Goal: Task Accomplishment & Management: Manage account settings

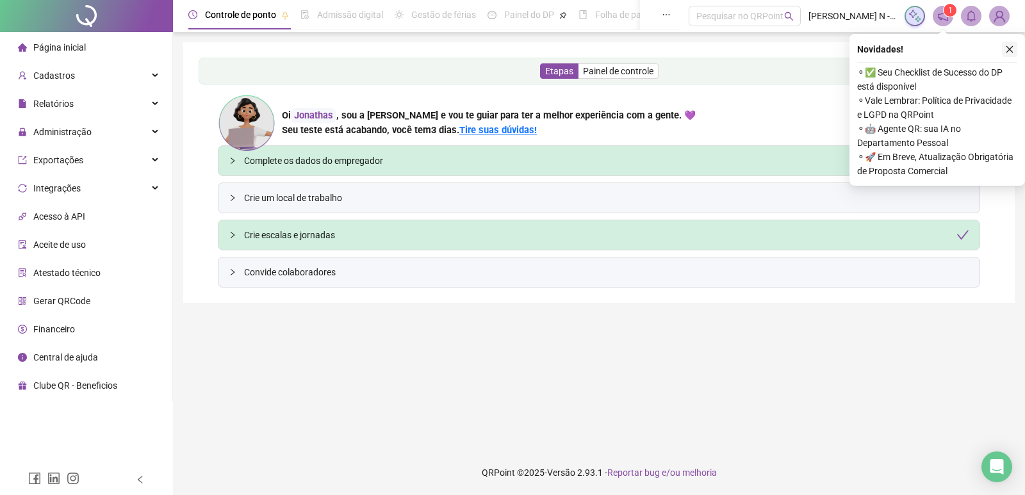
click at [1011, 46] on icon "close" at bounding box center [1009, 49] width 9 height 9
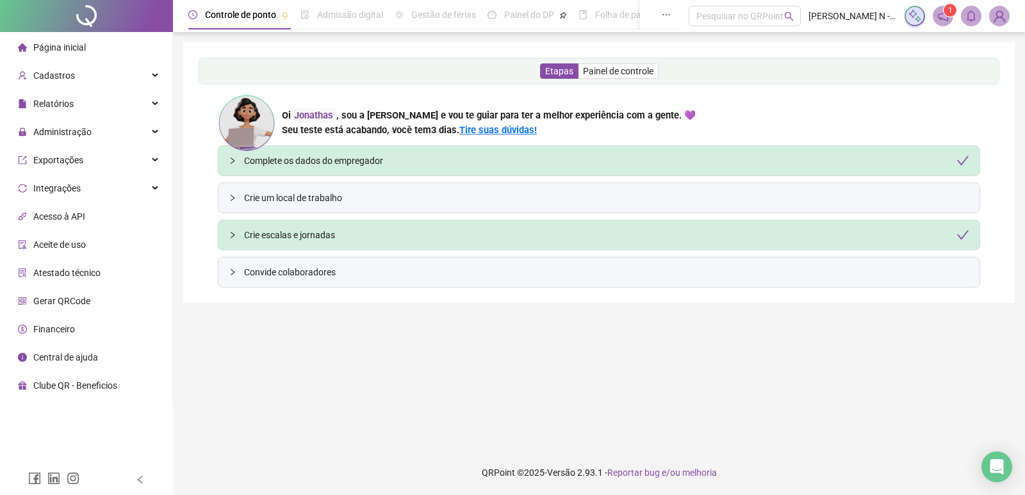
click at [436, 169] on div "Etapas Painel de controle Oi [PERSON_NAME] , sou a [PERSON_NAME] e vou te guiar…" at bounding box center [599, 173] width 801 height 230
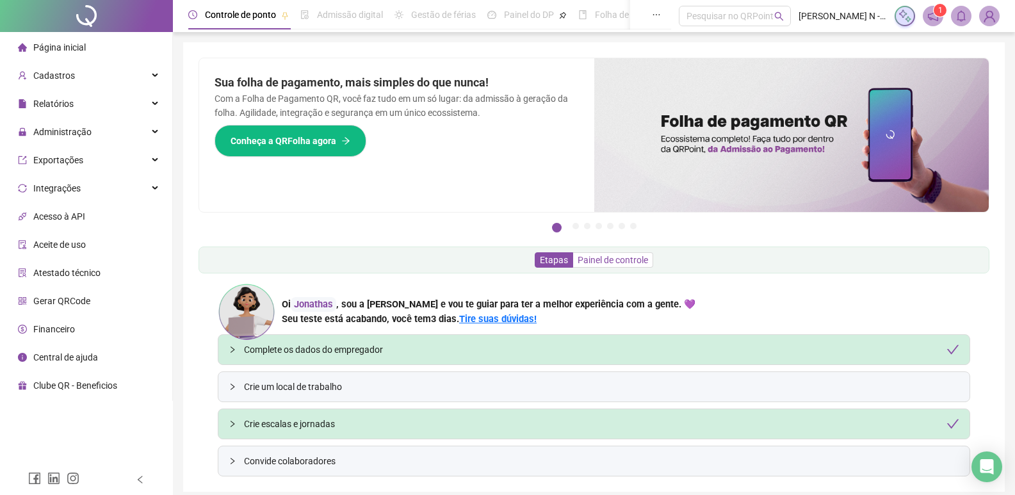
click at [600, 261] on span "Painel de controle" at bounding box center [613, 260] width 70 height 10
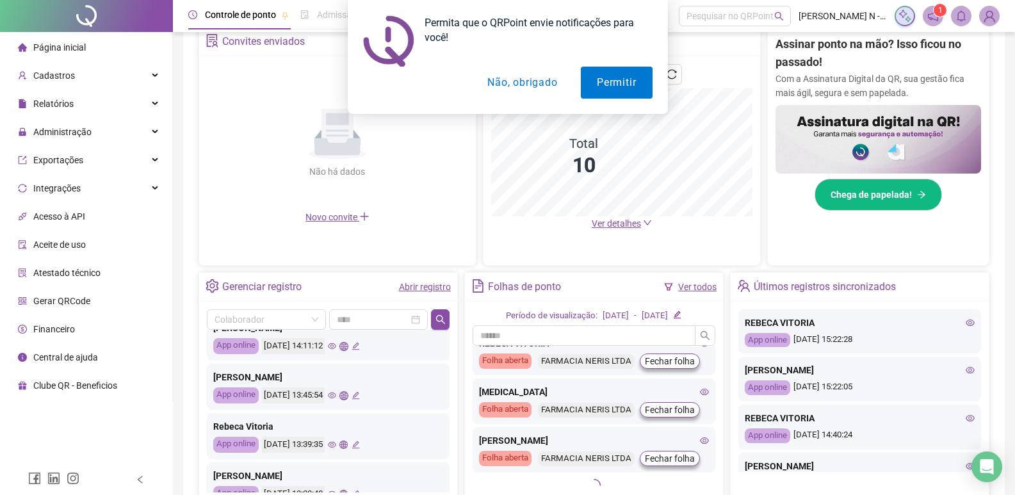
scroll to position [341, 0]
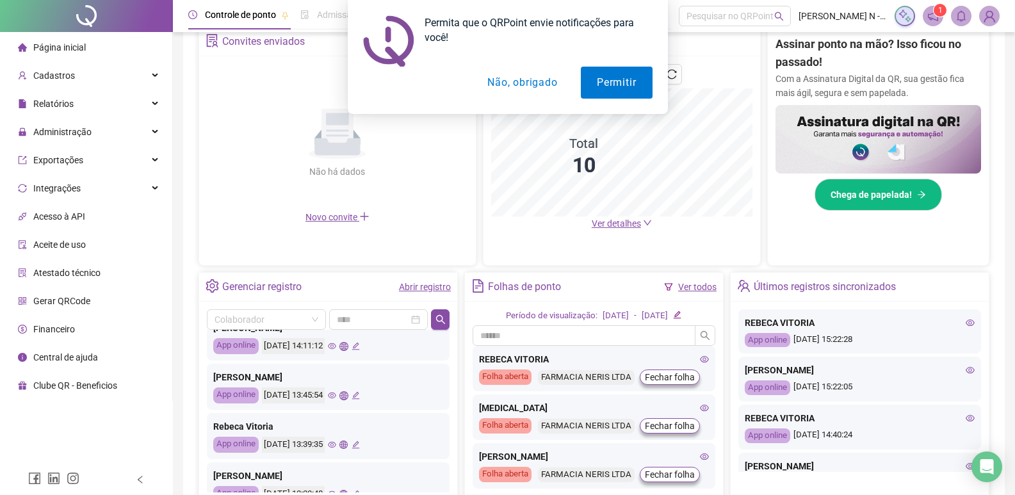
click at [76, 79] on div "Permita que o QRPoint envie notificações para você! Permitir Não, obrigado" at bounding box center [507, 57] width 1015 height 114
click at [533, 79] on button "Não, obrigado" at bounding box center [522, 83] width 102 height 32
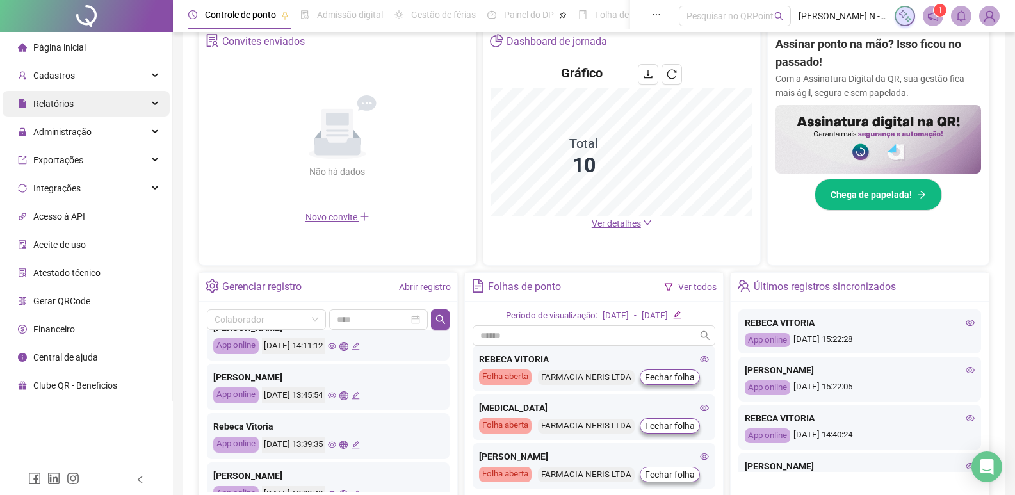
click at [125, 106] on div "Relatórios" at bounding box center [86, 104] width 167 height 26
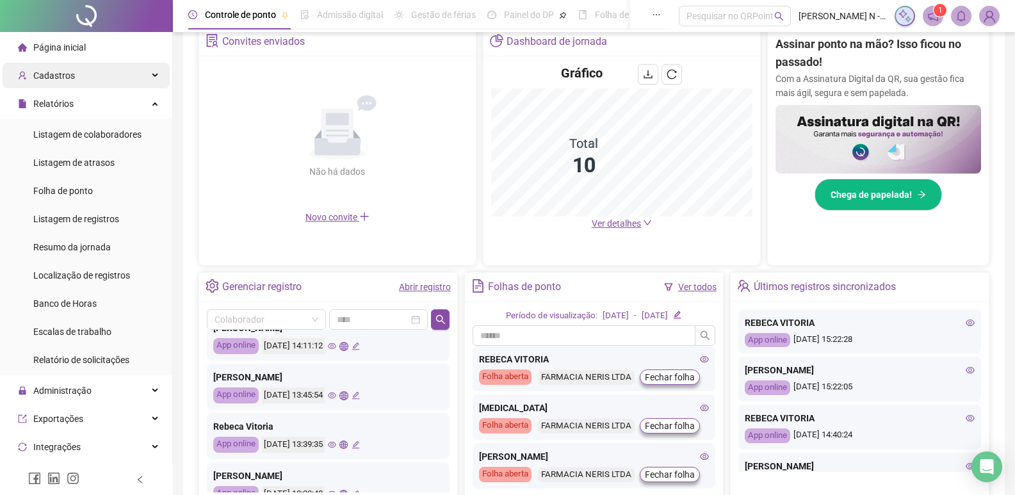
click at [127, 78] on div "Cadastros" at bounding box center [86, 76] width 167 height 26
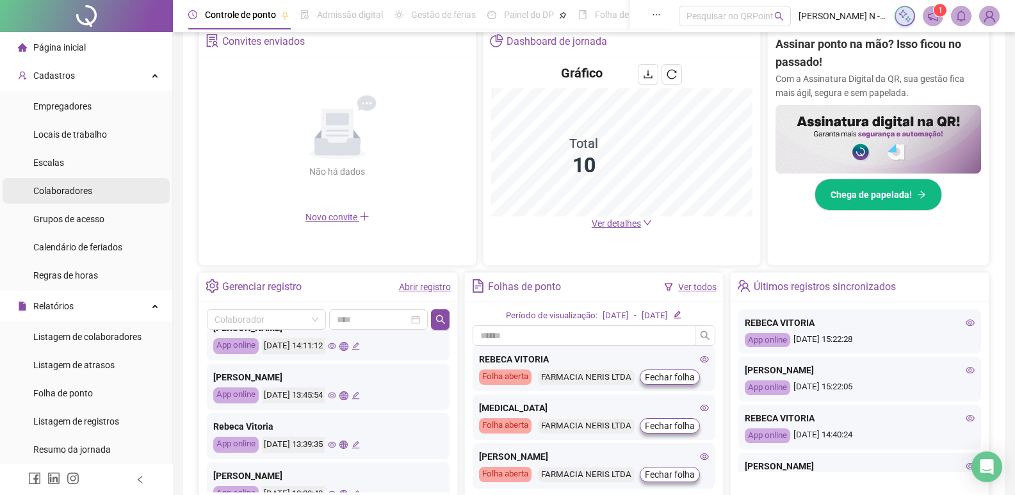
click at [78, 194] on span "Colaboradores" at bounding box center [62, 191] width 59 height 10
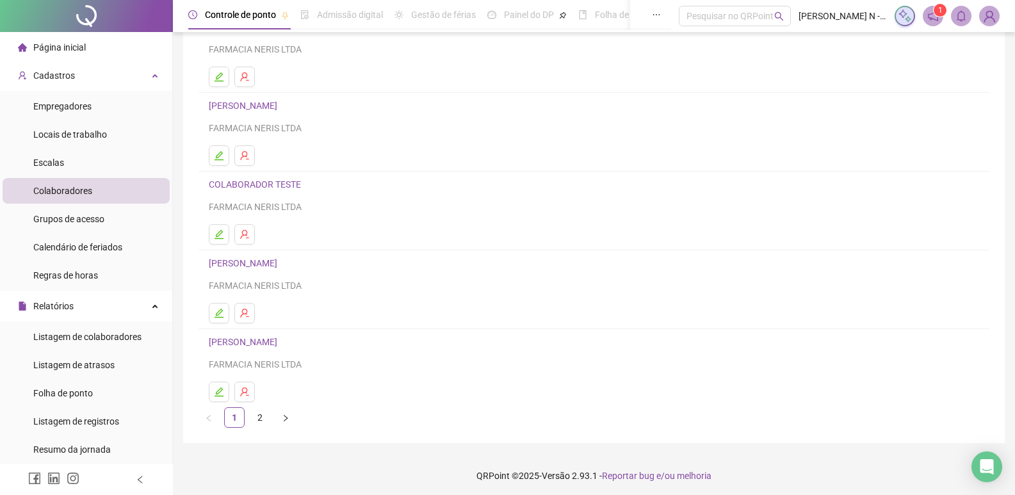
scroll to position [124, 0]
click at [262, 416] on link "2" at bounding box center [259, 414] width 19 height 19
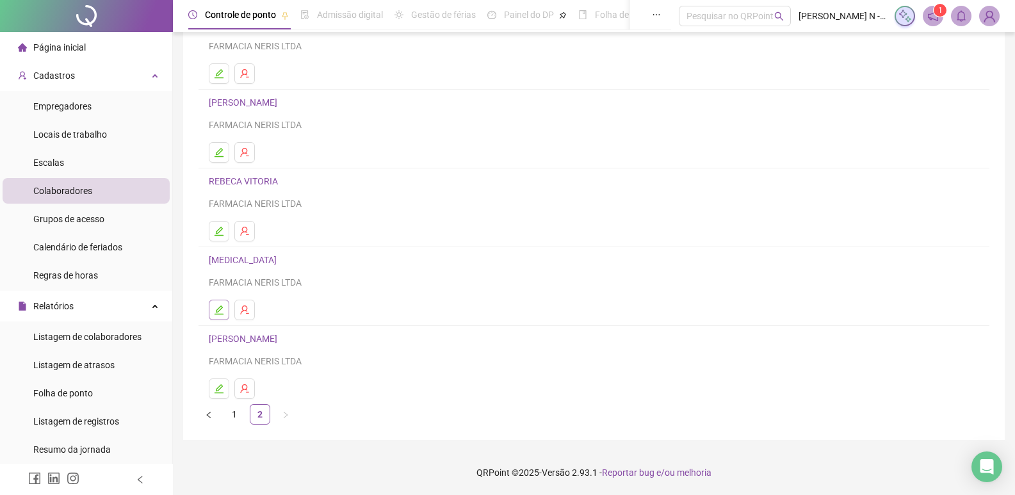
click at [220, 311] on icon "edit" at bounding box center [219, 310] width 10 height 10
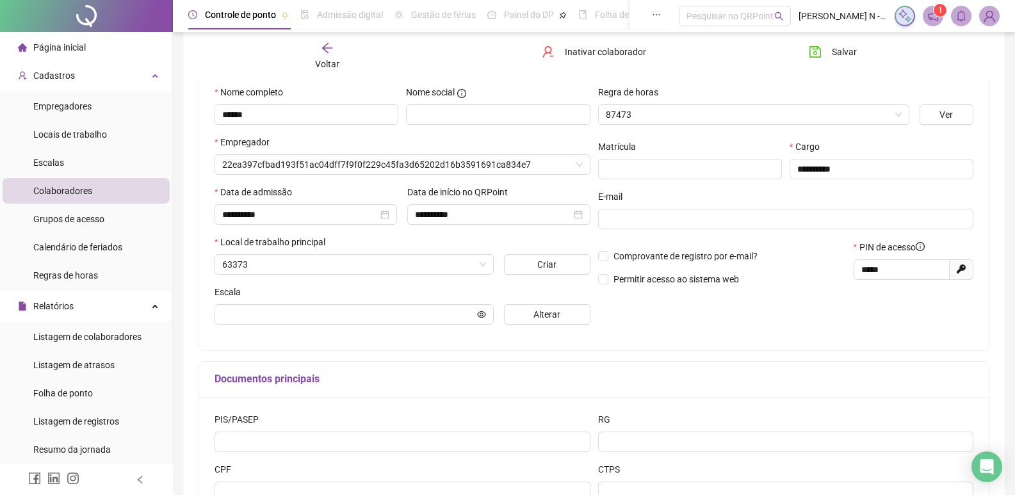
scroll to position [131, 0]
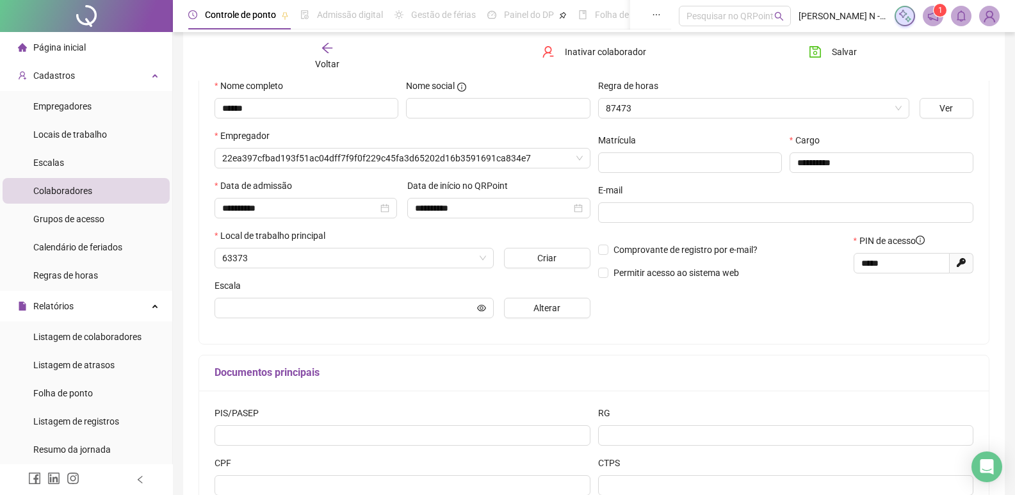
type input "*******"
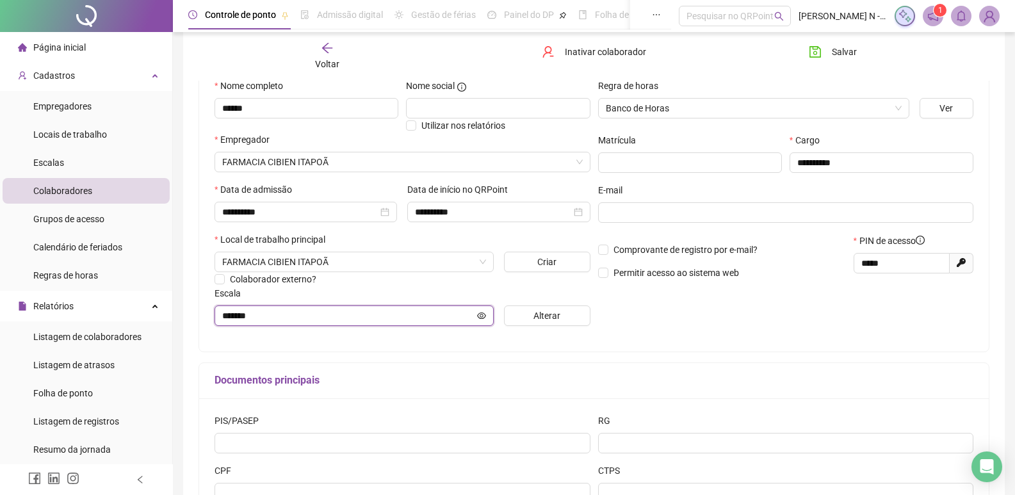
click at [478, 315] on icon "eye" at bounding box center [481, 315] width 9 height 6
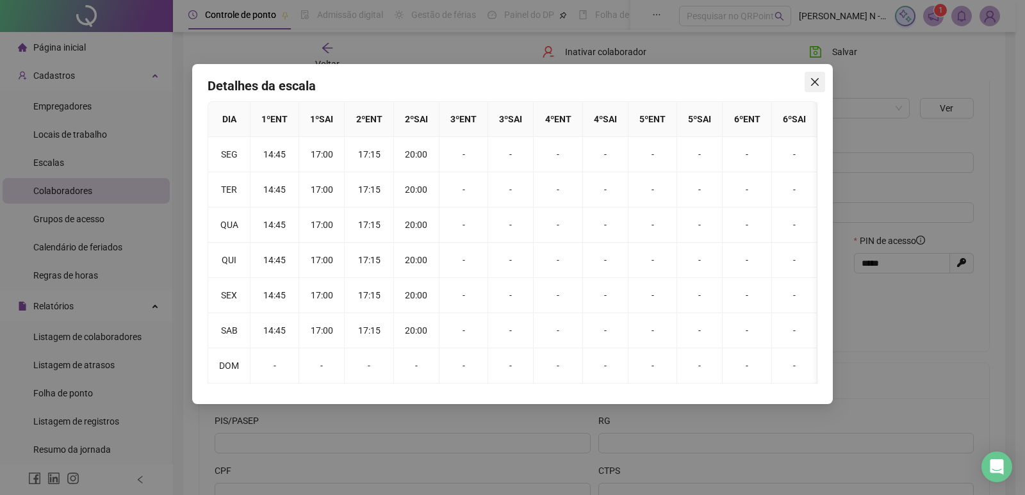
click at [820, 85] on span "Close" at bounding box center [815, 82] width 20 height 10
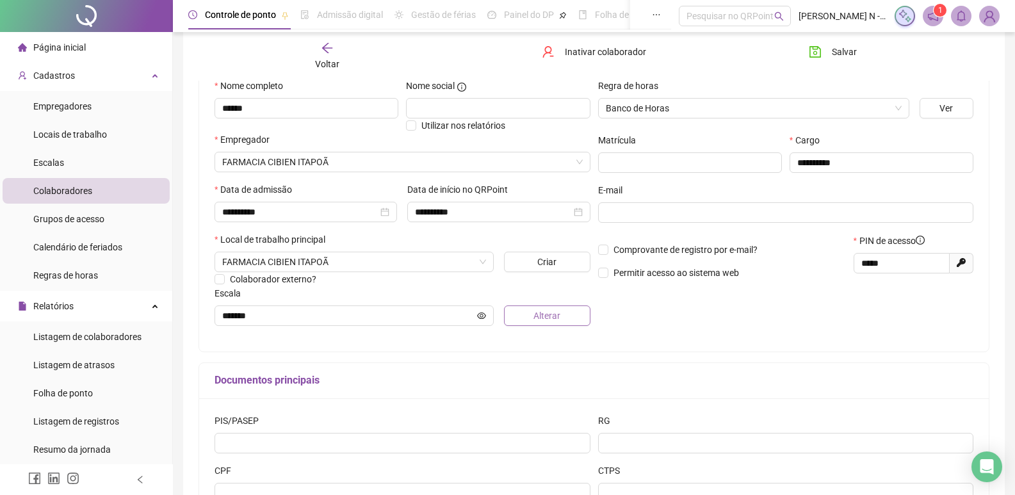
click at [525, 313] on button "Alterar" at bounding box center [547, 316] width 86 height 20
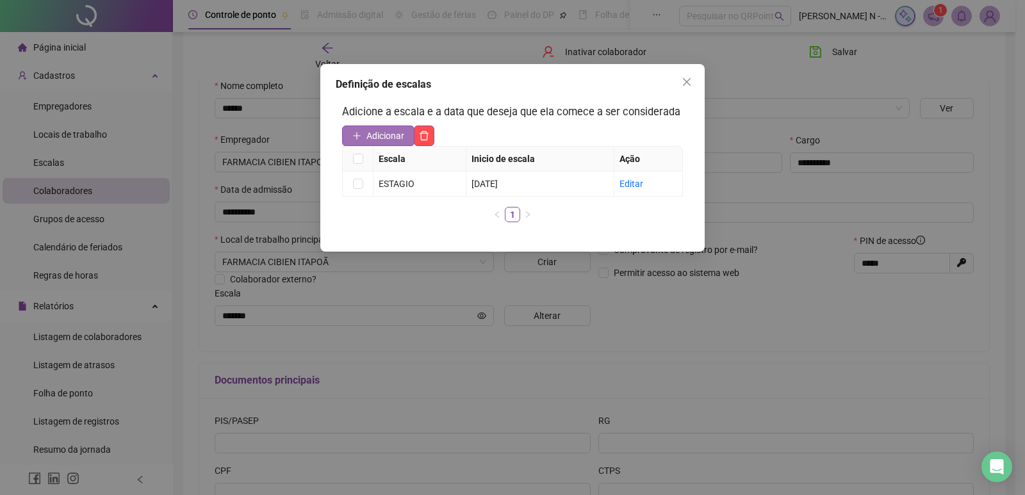
click at [378, 135] on span "Adicionar" at bounding box center [385, 136] width 38 height 14
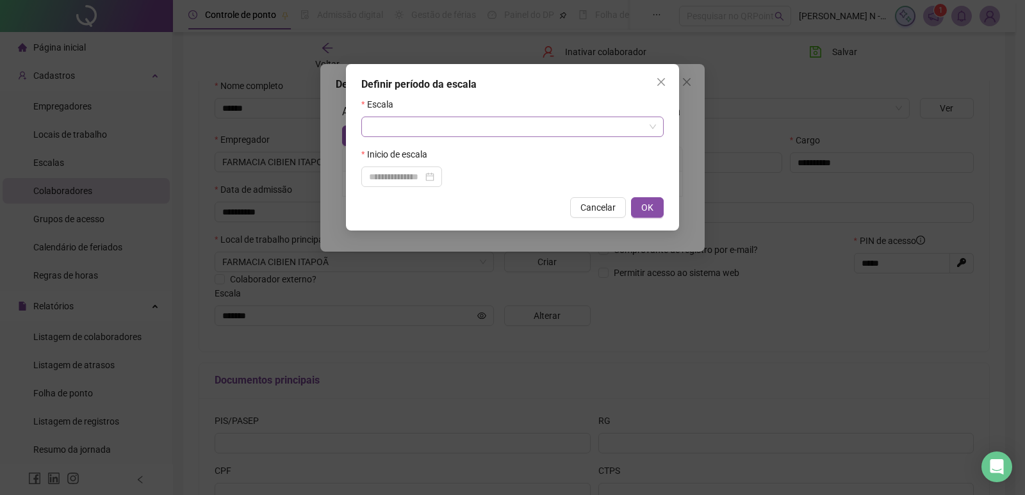
click at [406, 131] on input "search" at bounding box center [506, 126] width 275 height 19
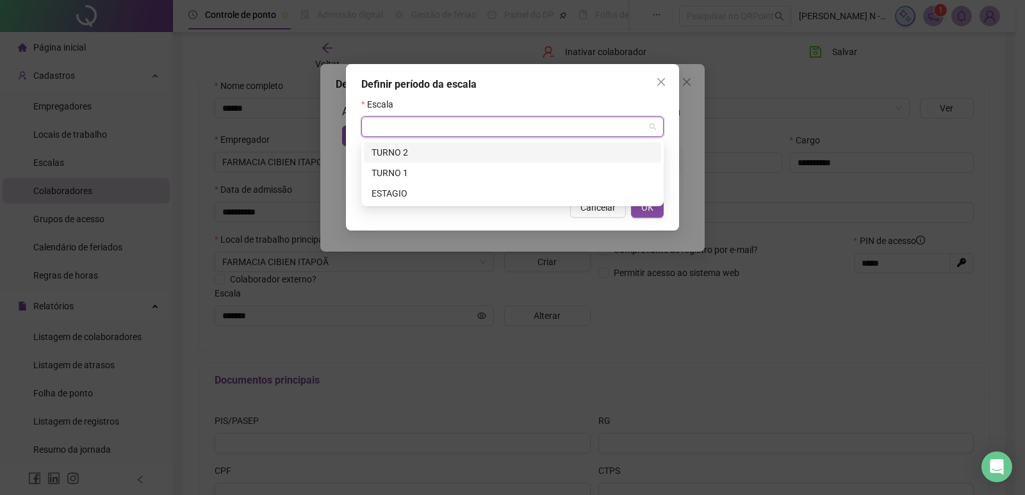
click at [416, 123] on input "search" at bounding box center [506, 126] width 275 height 19
click at [571, 229] on div "Definir período da escala Escala Inicio de escala Cancelar OK" at bounding box center [512, 147] width 333 height 167
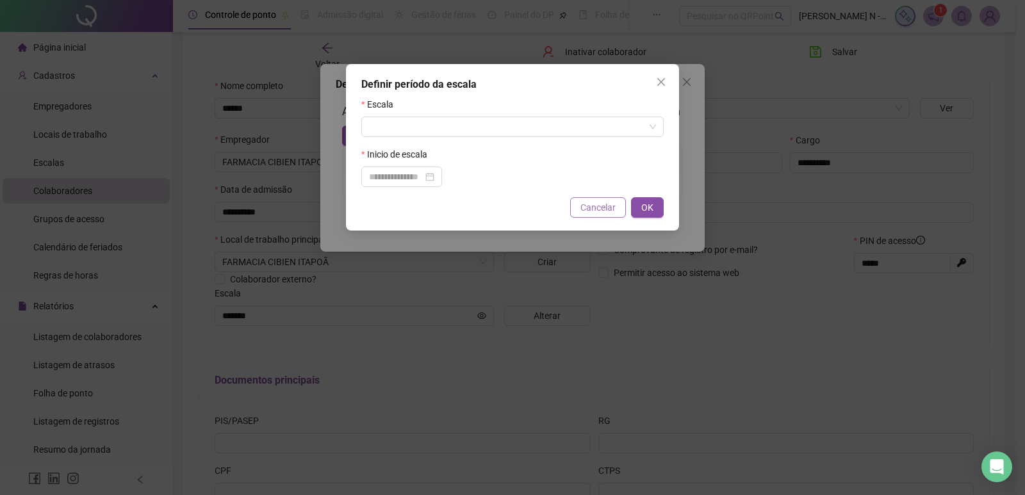
click at [584, 213] on span "Cancelar" at bounding box center [597, 208] width 35 height 14
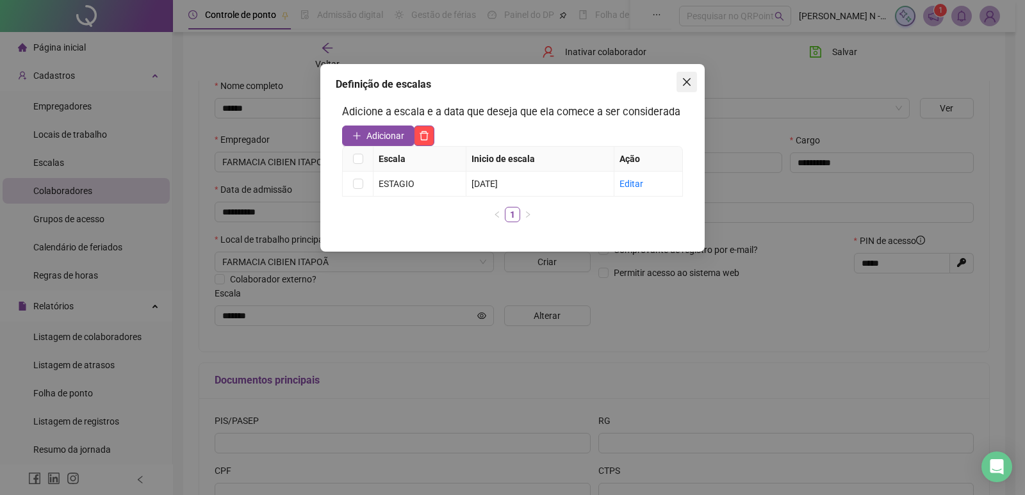
click at [683, 80] on icon "close" at bounding box center [687, 82] width 10 height 10
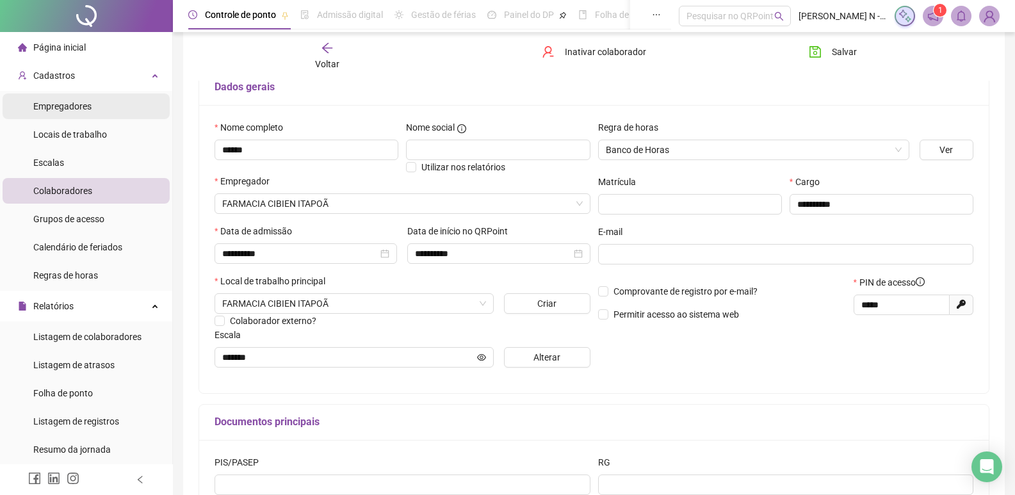
scroll to position [67, 0]
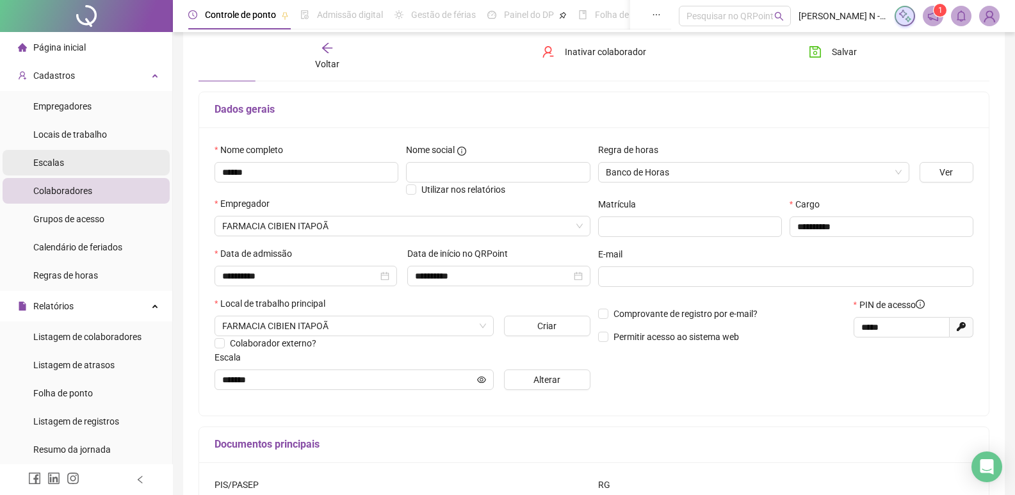
click at [55, 158] on span "Escalas" at bounding box center [48, 163] width 31 height 10
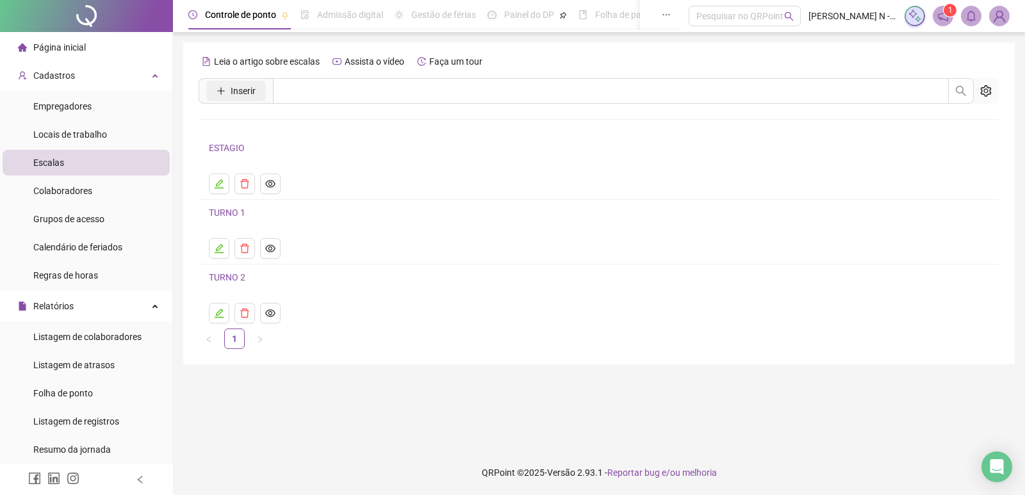
click at [229, 88] on button "Inserir" at bounding box center [236, 91] width 60 height 20
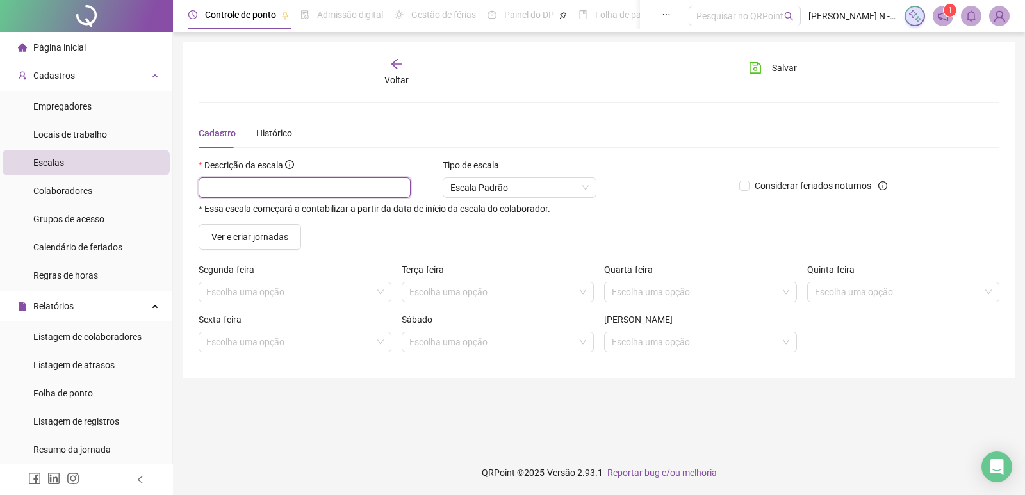
click at [248, 184] on input "text" at bounding box center [305, 187] width 212 height 20
type input "**********"
click at [533, 199] on div "Tipo de escala Escala Padrão" at bounding box center [520, 183] width 164 height 50
click at [596, 186] on div "Escala Padrão" at bounding box center [520, 187] width 154 height 20
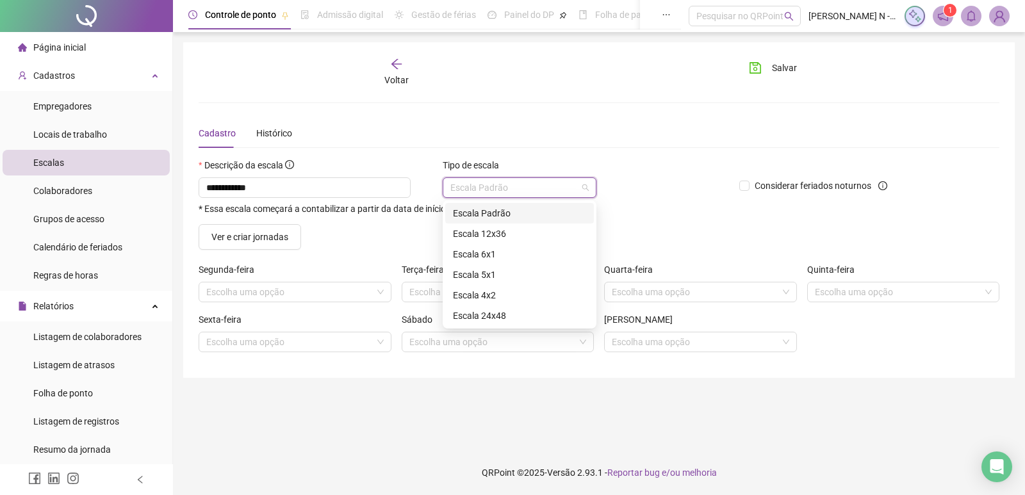
click at [555, 215] on div "Escala Padrão" at bounding box center [519, 213] width 133 height 14
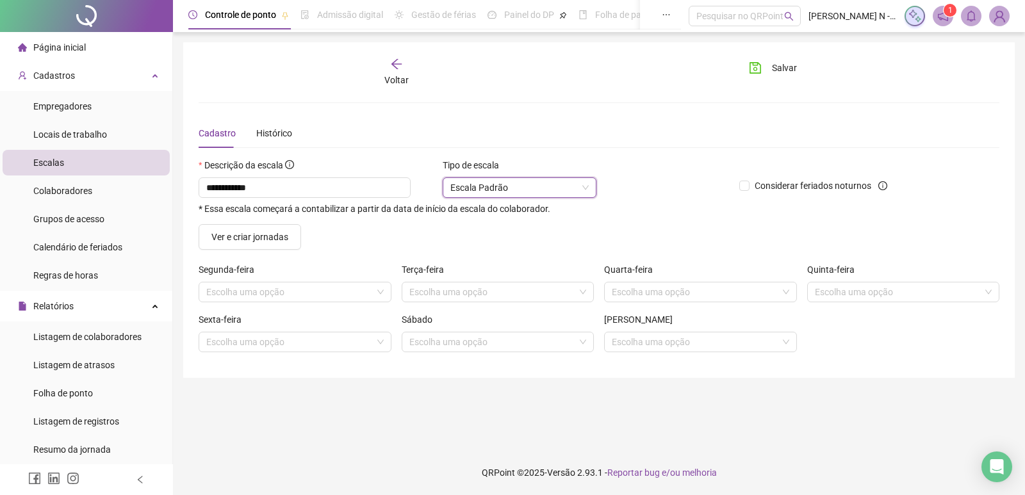
click at [589, 185] on span "Escala Padrão" at bounding box center [519, 187] width 138 height 19
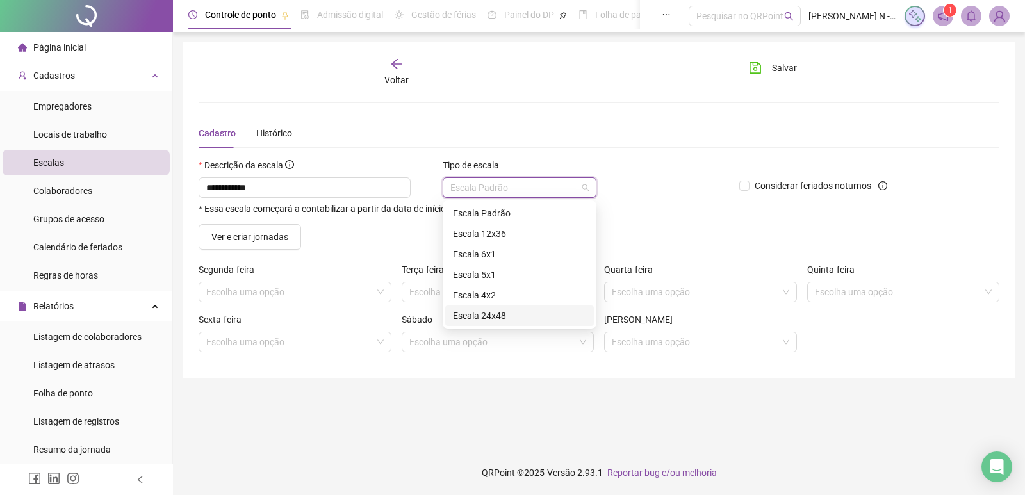
click at [394, 227] on div "Ver e criar jornadas" at bounding box center [294, 237] width 203 height 26
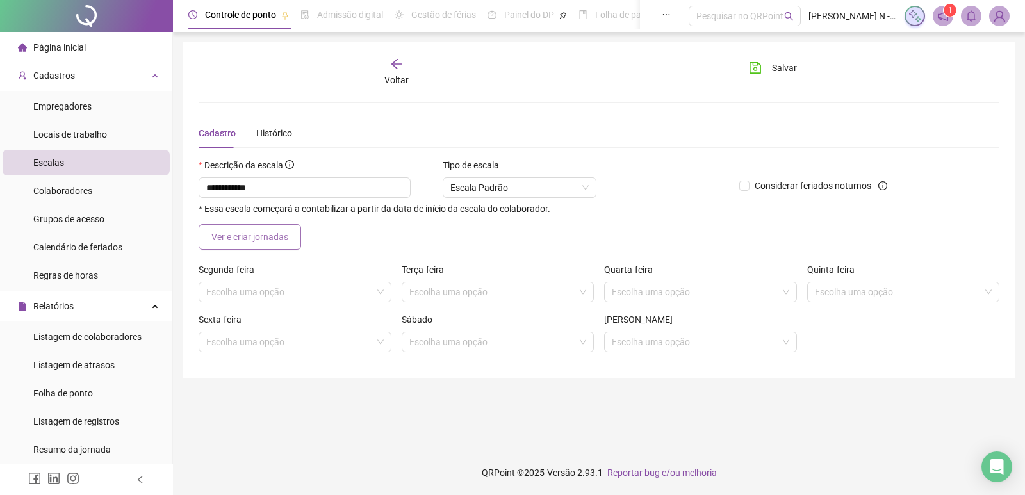
click at [249, 242] on span "Ver e criar jornadas" at bounding box center [249, 237] width 77 height 14
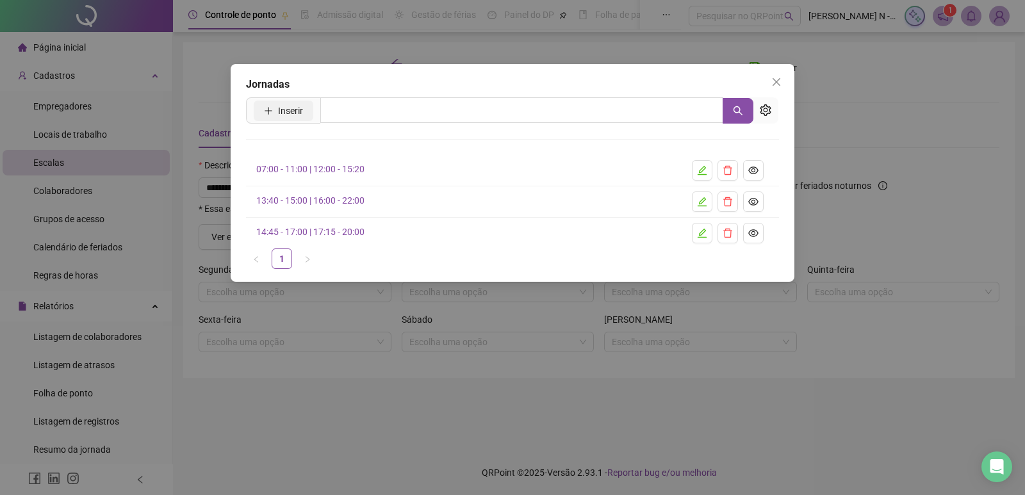
click at [281, 110] on span "Inserir" at bounding box center [290, 111] width 25 height 14
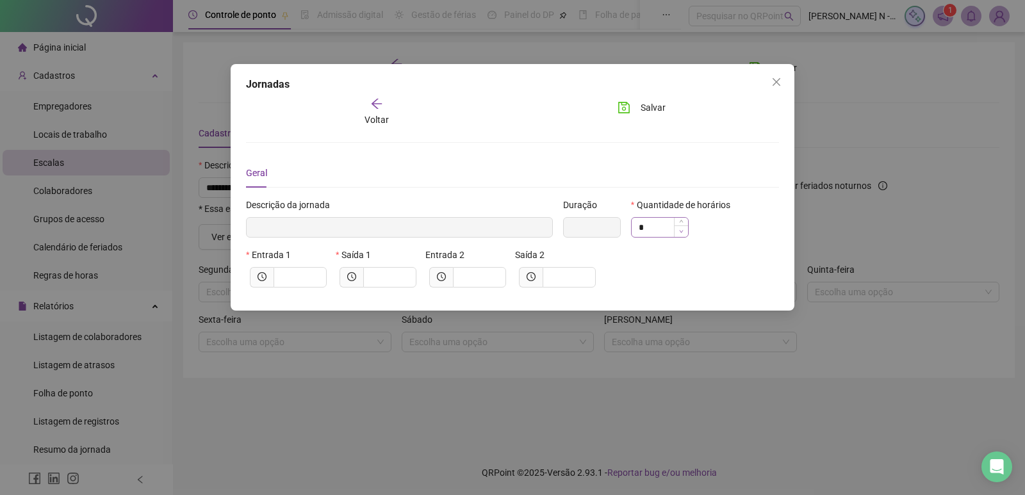
click at [682, 234] on span "Decrease Value" at bounding box center [681, 231] width 14 height 12
click at [654, 229] on input "*" at bounding box center [660, 227] width 56 height 19
type input "*"
click at [716, 227] on div "*" at bounding box center [705, 227] width 148 height 20
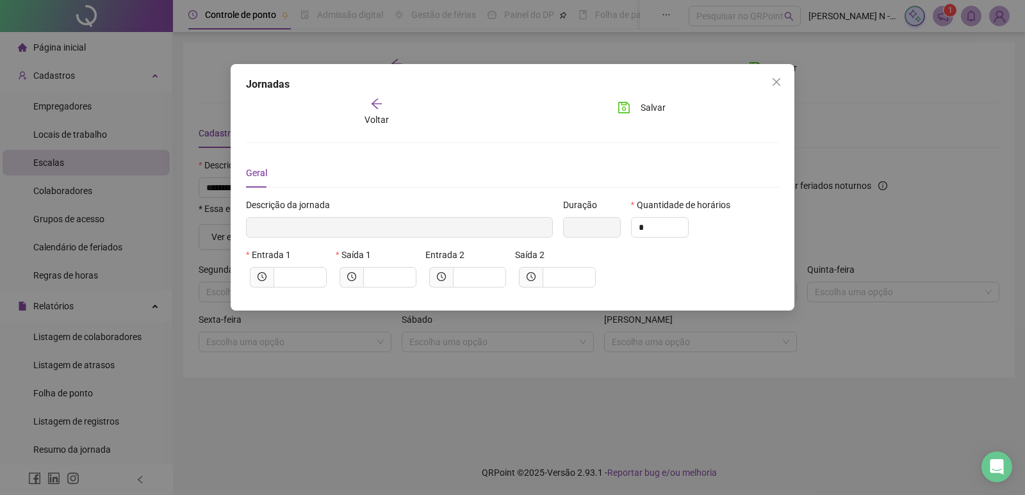
click at [261, 169] on div "Geral" at bounding box center [256, 173] width 21 height 14
click at [382, 115] on span "Voltar" at bounding box center [376, 120] width 24 height 10
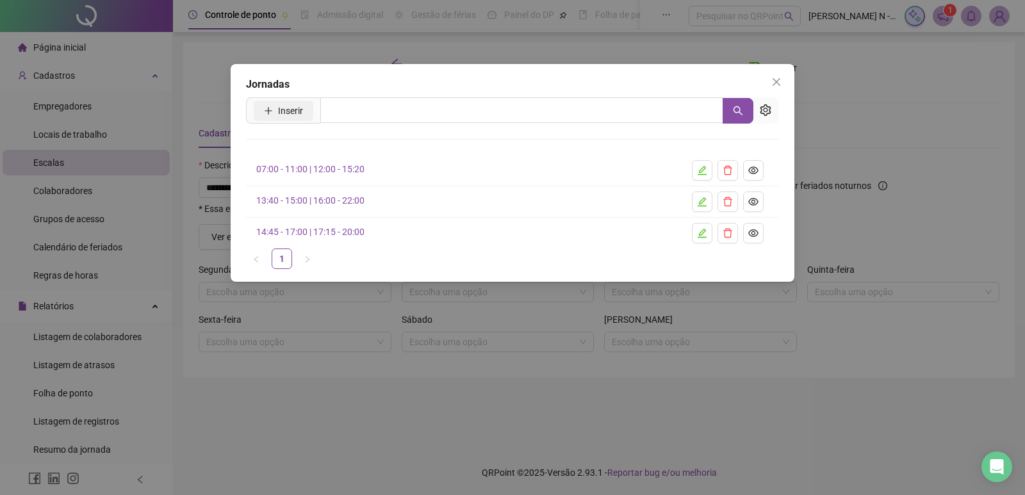
click at [291, 107] on span "Inserir" at bounding box center [290, 111] width 25 height 14
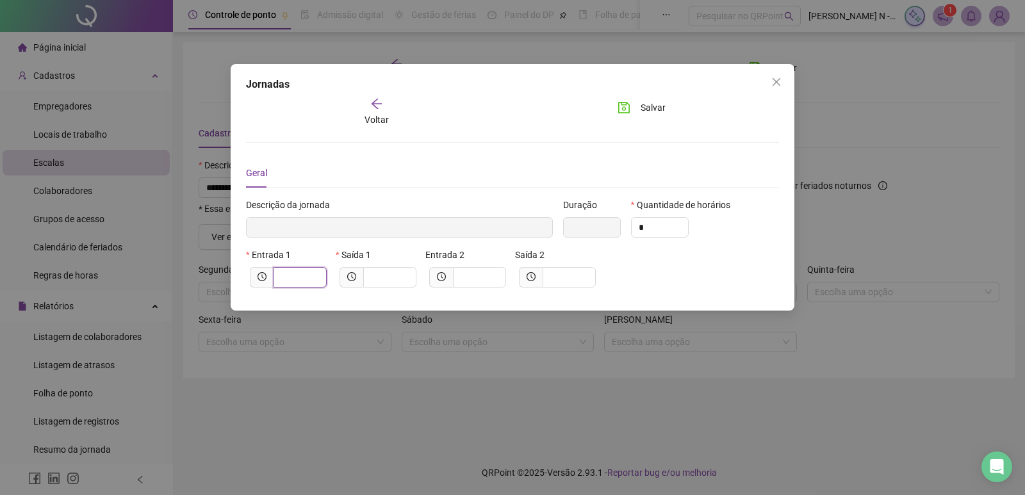
click at [291, 279] on input "text" at bounding box center [298, 277] width 35 height 14
click at [566, 277] on input "text" at bounding box center [567, 277] width 35 height 14
click at [782, 78] on span "Close" at bounding box center [776, 82] width 20 height 10
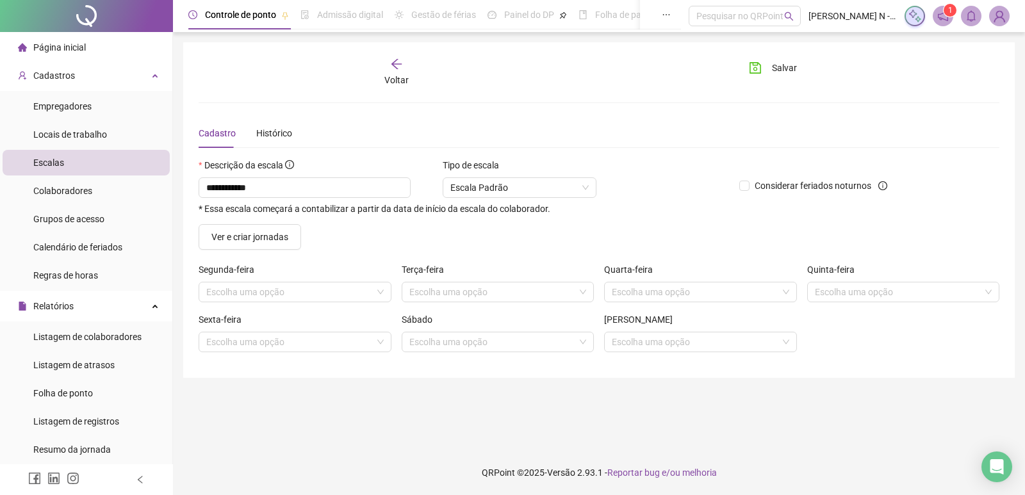
click at [401, 77] on span "Voltar" at bounding box center [396, 80] width 24 height 10
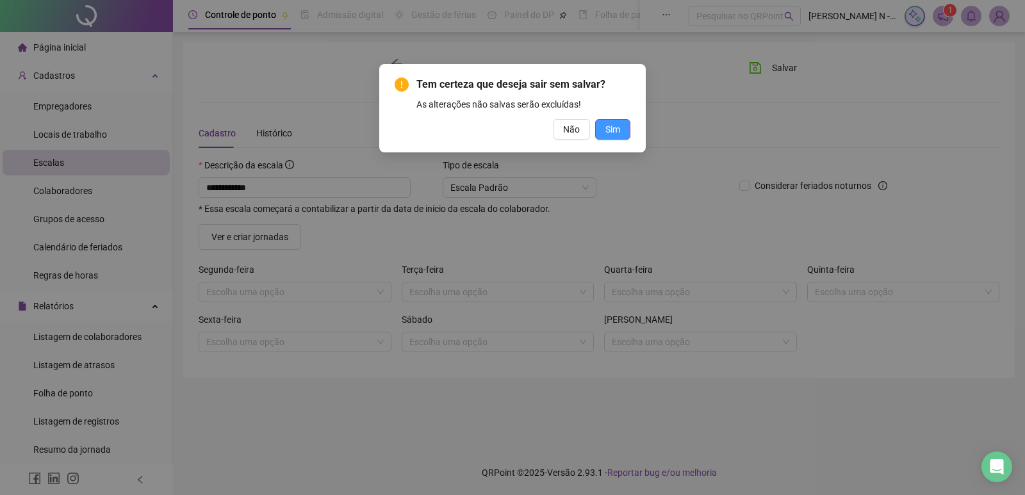
click at [612, 131] on span "Sim" at bounding box center [612, 129] width 15 height 14
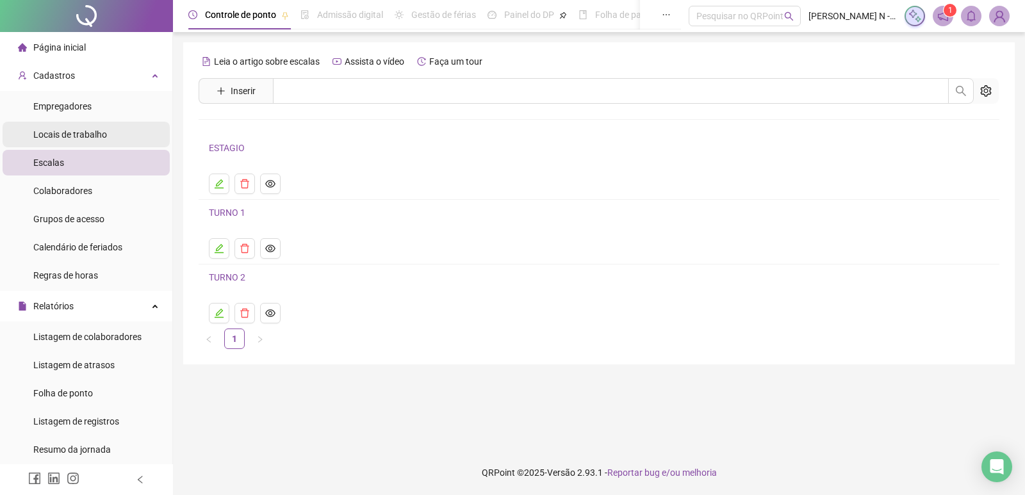
click at [69, 134] on span "Locais de trabalho" at bounding box center [70, 134] width 74 height 10
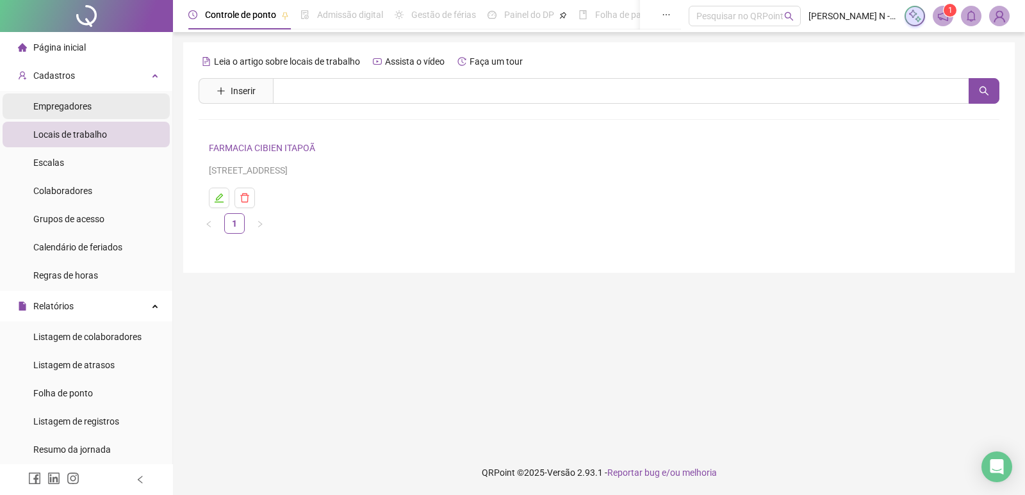
click at [63, 113] on div "Empregadores" at bounding box center [62, 107] width 58 height 26
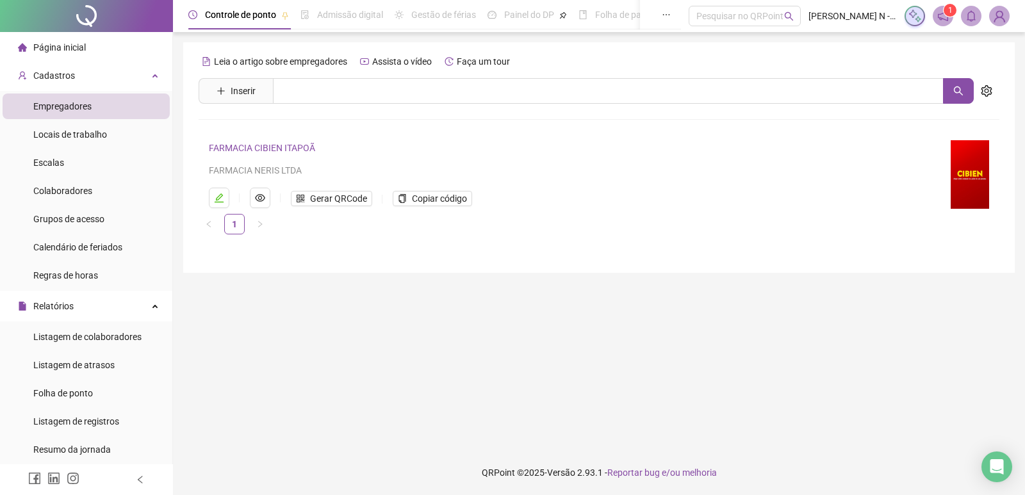
click at [61, 51] on span "Página inicial" at bounding box center [59, 47] width 53 height 10
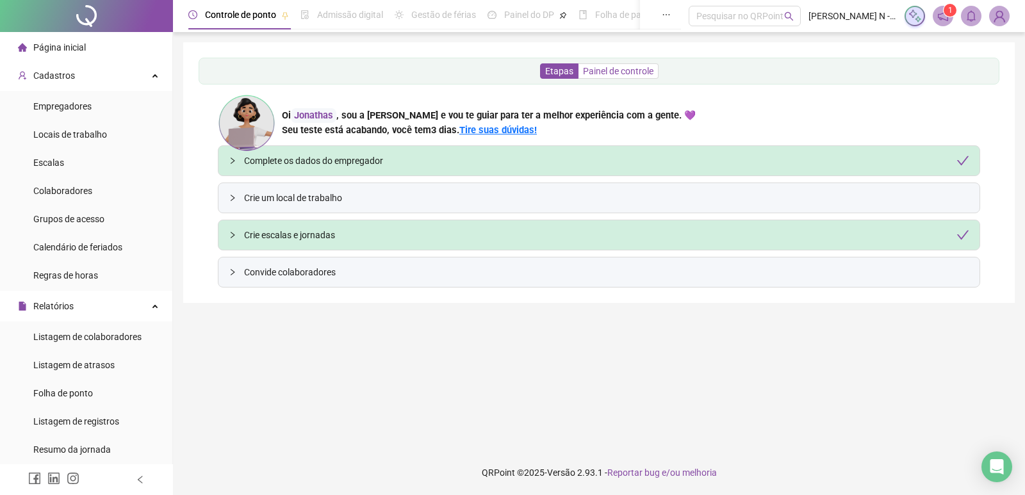
click at [648, 69] on span "Painel de controle" at bounding box center [618, 71] width 70 height 10
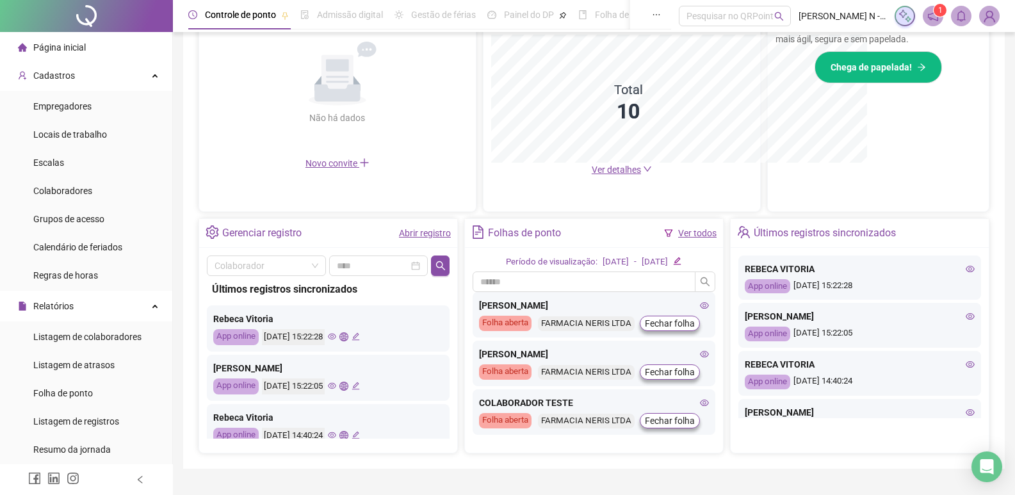
scroll to position [256, 0]
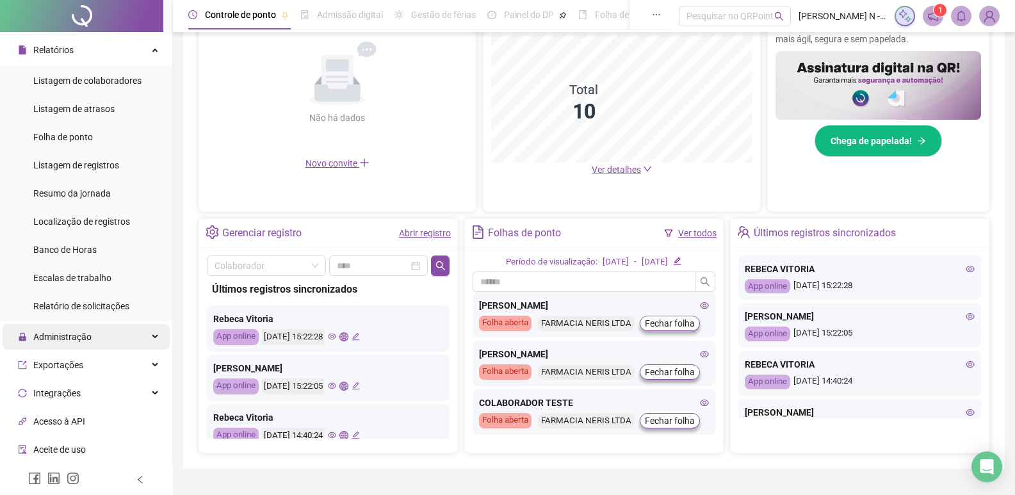
click at [76, 344] on span "Administração" at bounding box center [55, 337] width 74 height 26
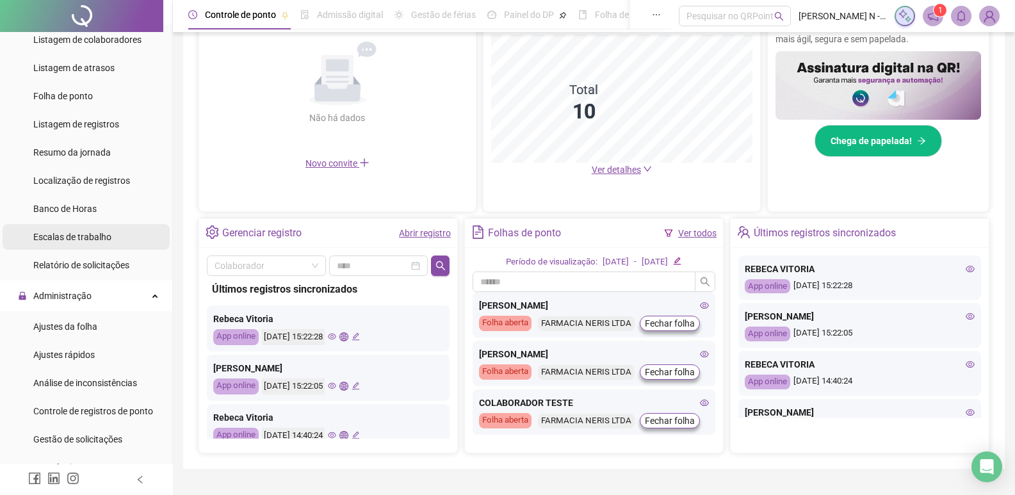
scroll to position [320, 0]
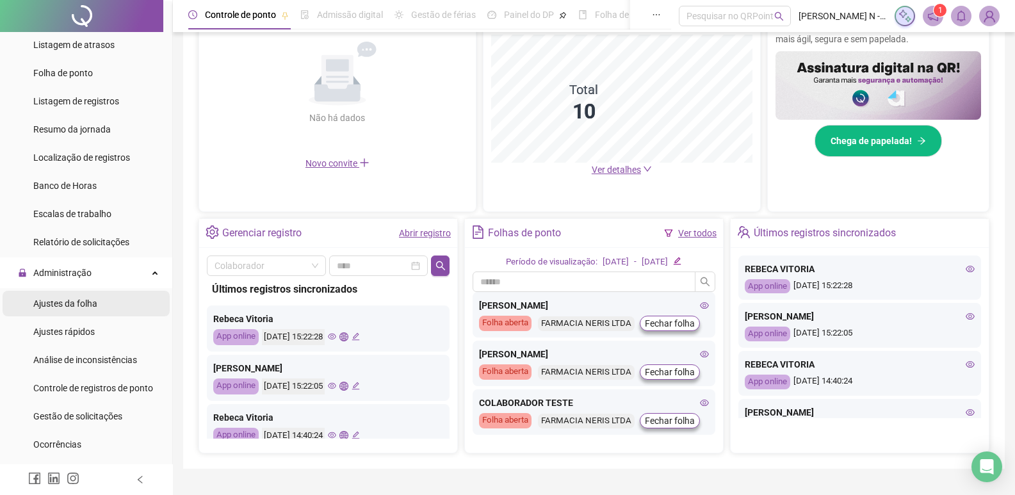
click at [92, 300] on span "Ajustes da folha" at bounding box center [65, 304] width 64 height 10
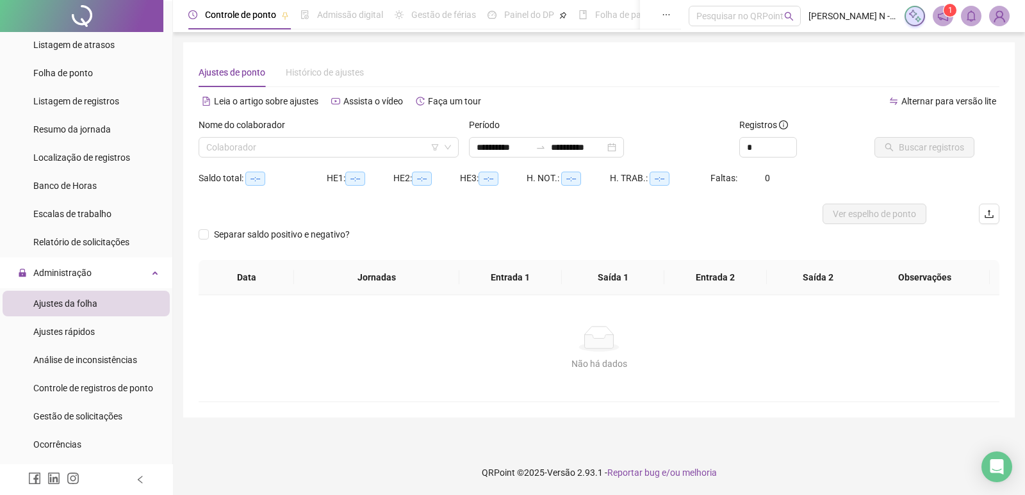
type input "**********"
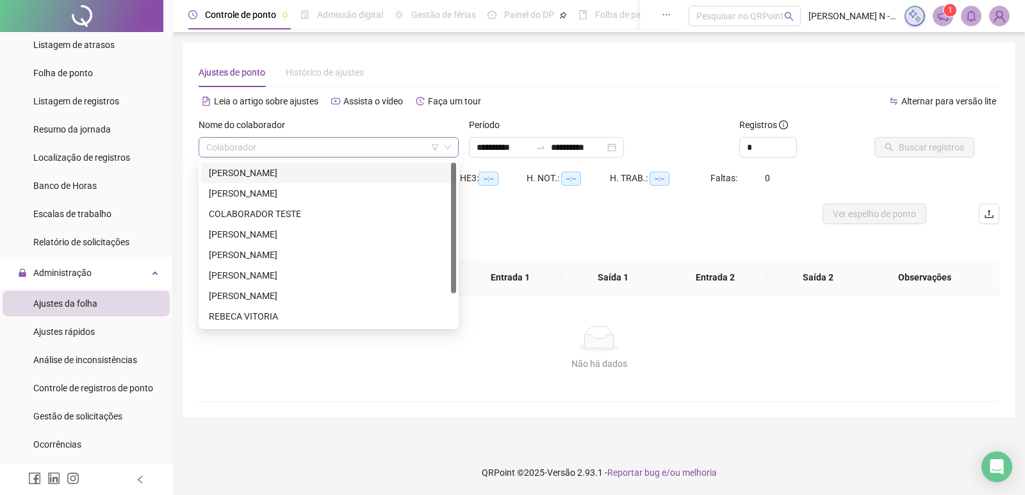
click at [454, 147] on div "Colaborador" at bounding box center [329, 147] width 260 height 20
click at [268, 195] on div "[PERSON_NAME]" at bounding box center [329, 193] width 240 height 14
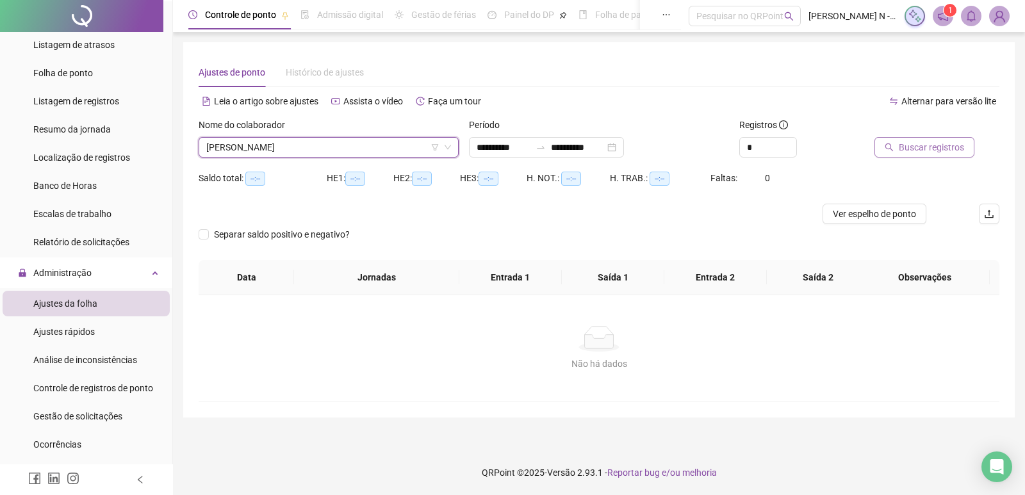
click at [930, 149] on span "Buscar registros" at bounding box center [931, 147] width 65 height 14
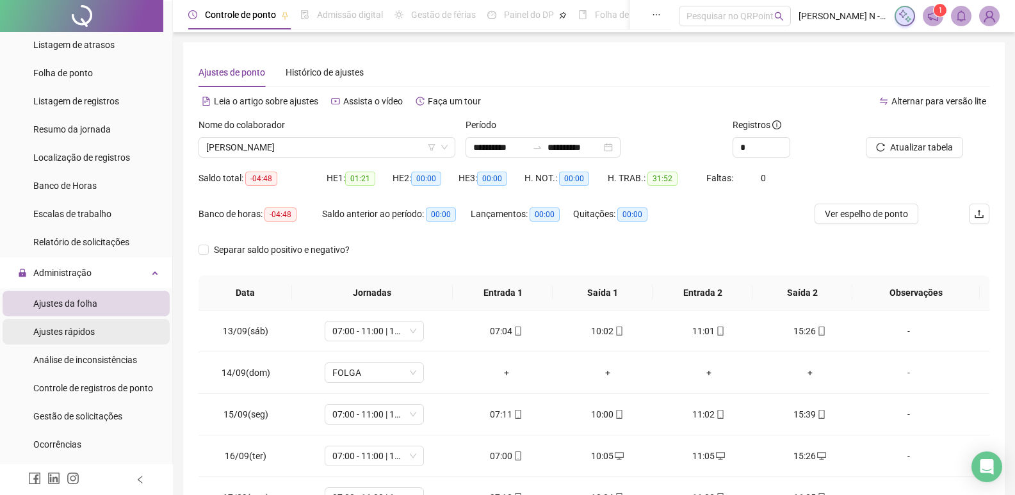
click at [63, 336] on span "Ajustes rápidos" at bounding box center [63, 332] width 61 height 10
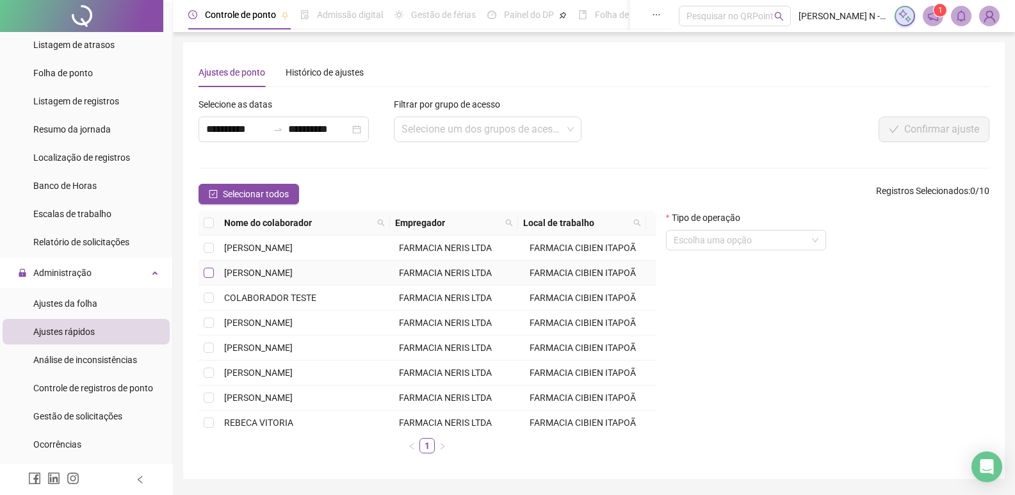
click at [211, 278] on label at bounding box center [209, 273] width 10 height 14
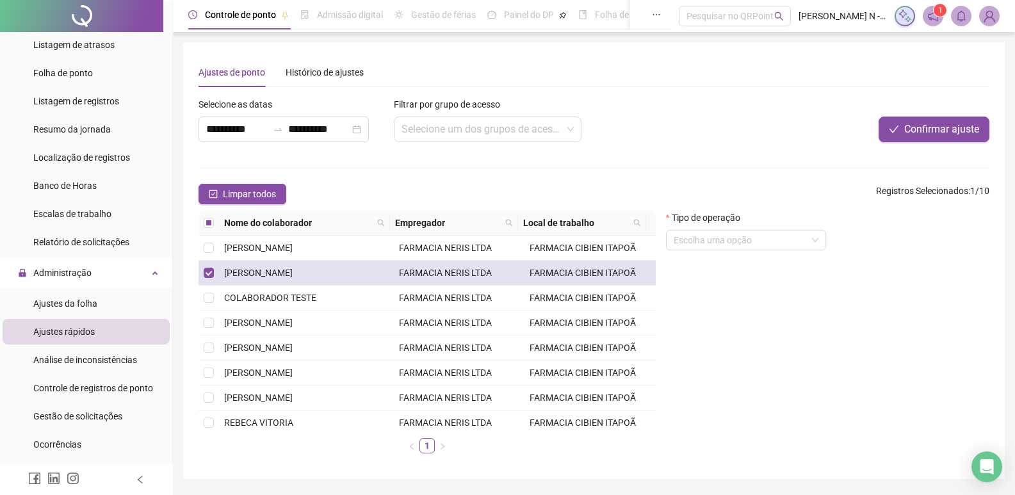
click at [336, 277] on td "[PERSON_NAME]" at bounding box center [306, 273] width 175 height 25
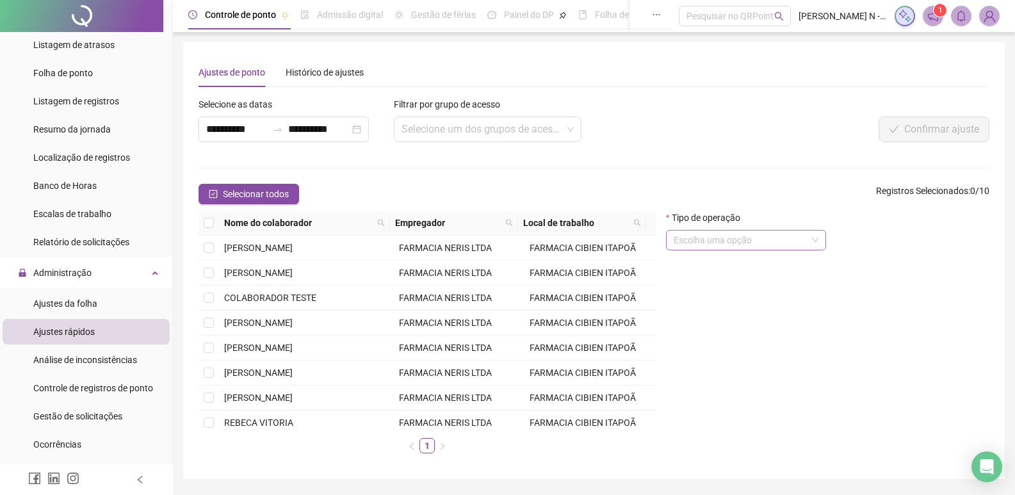
click at [729, 242] on input "search" at bounding box center [740, 240] width 133 height 19
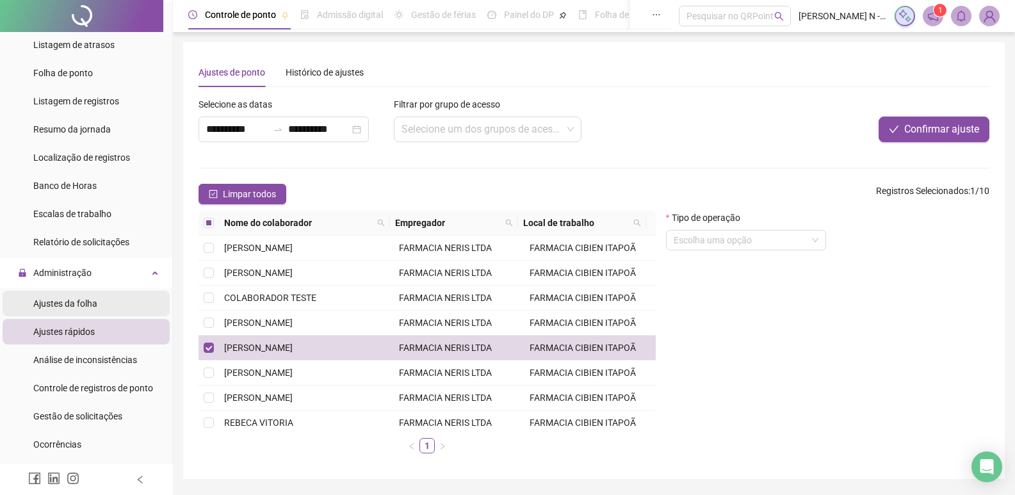
click at [69, 306] on span "Ajustes da folha" at bounding box center [65, 304] width 64 height 10
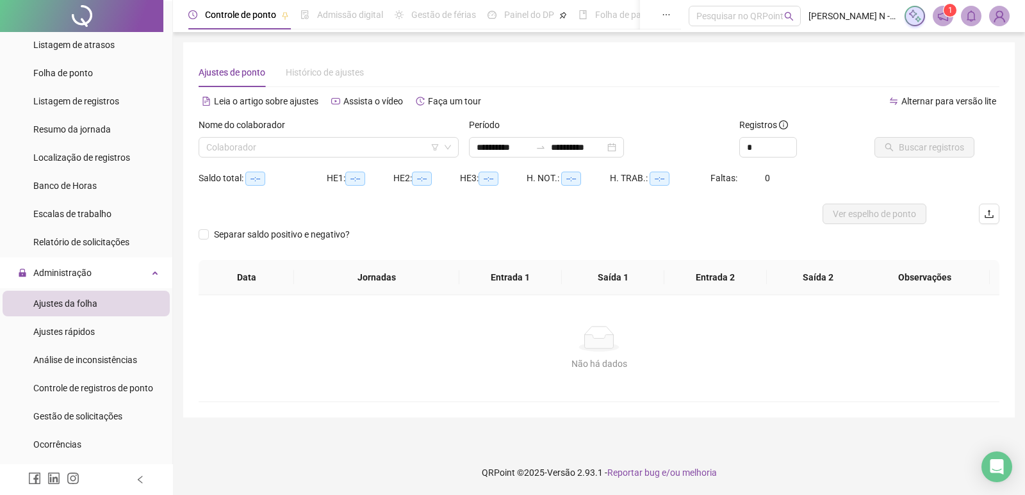
type input "**********"
click at [391, 150] on input "search" at bounding box center [322, 147] width 233 height 19
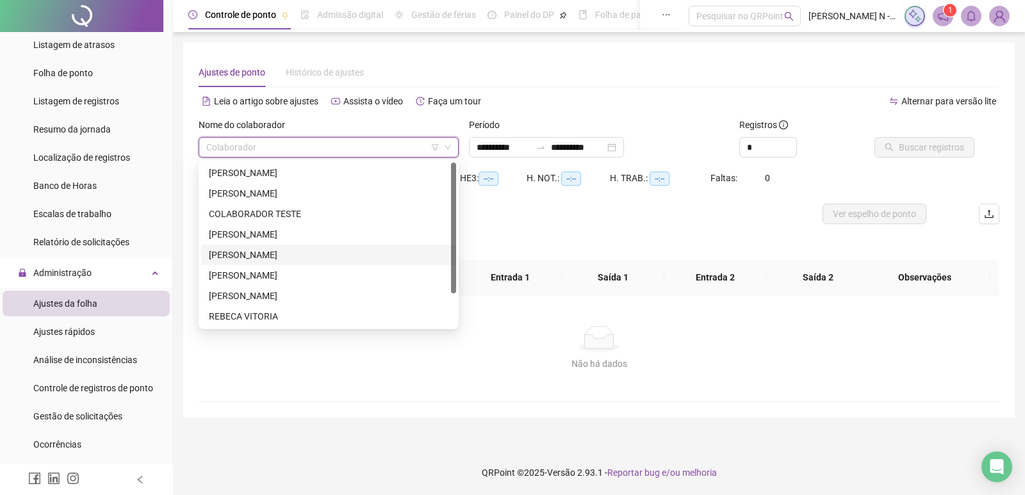
click at [243, 254] on div "[PERSON_NAME]" at bounding box center [329, 255] width 240 height 14
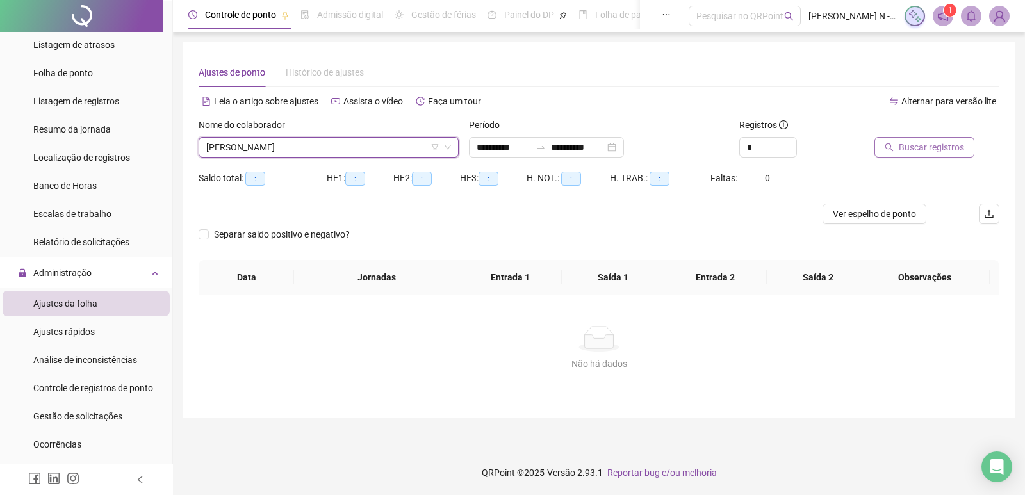
click at [921, 151] on span "Buscar registros" at bounding box center [931, 147] width 65 height 14
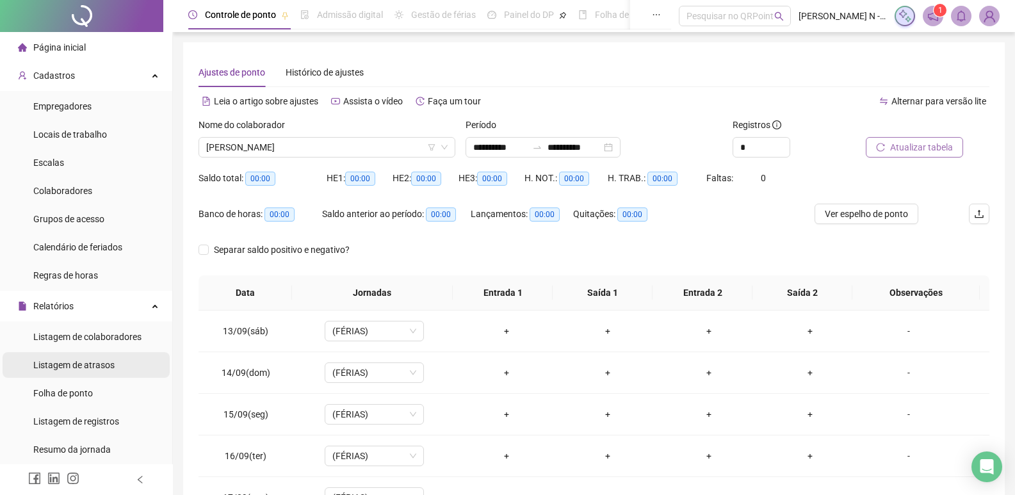
click at [69, 370] on span "Listagem de atrasos" at bounding box center [73, 365] width 81 height 10
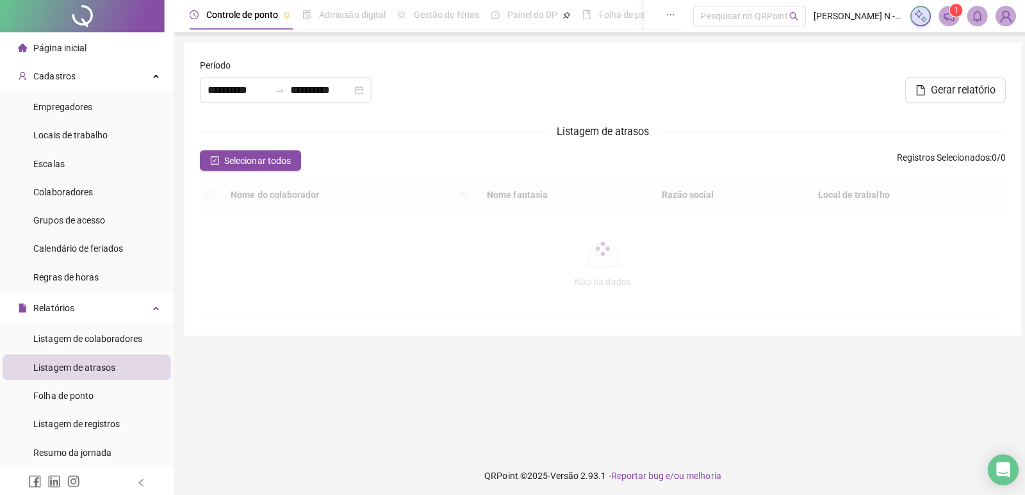
type input "**********"
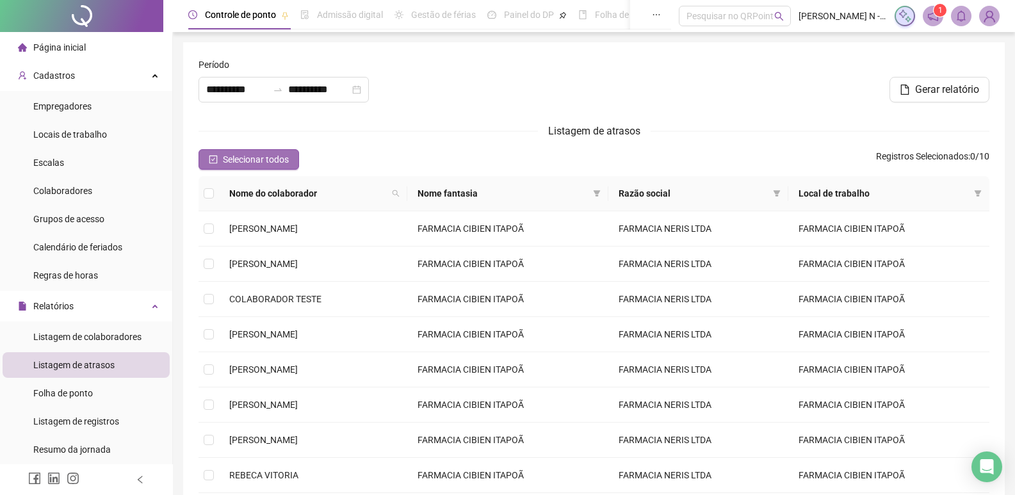
click at [215, 161] on icon "check-square" at bounding box center [213, 159] width 9 height 9
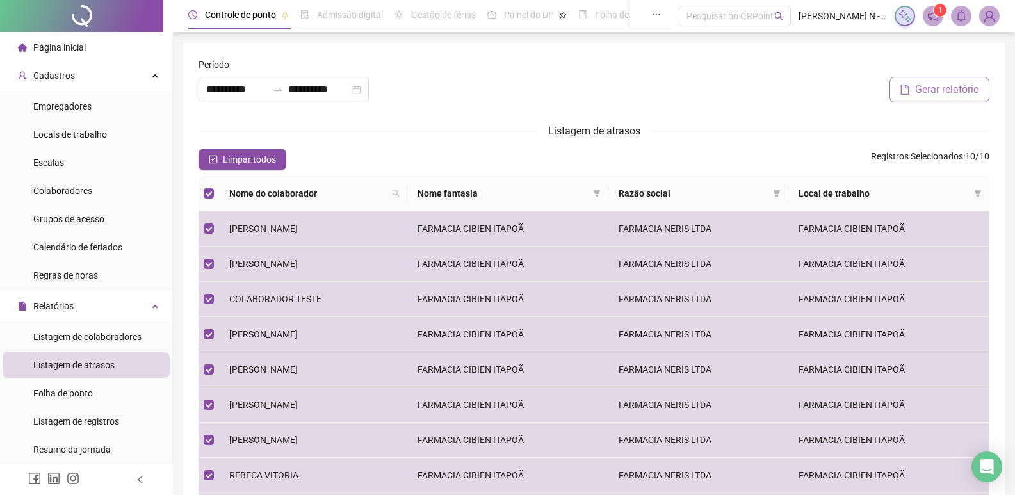
click at [947, 91] on span "Gerar relatório" at bounding box center [947, 89] width 64 height 15
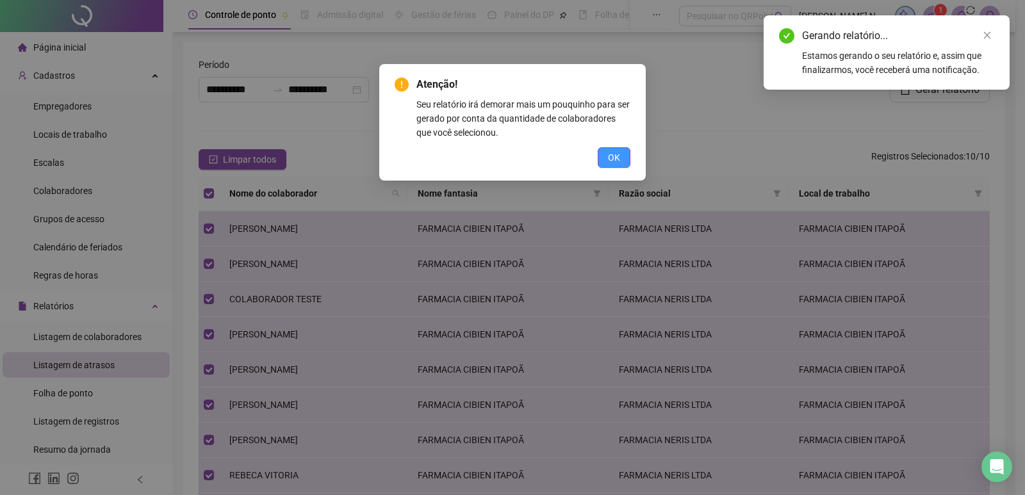
click at [613, 156] on span "OK" at bounding box center [614, 158] width 12 height 14
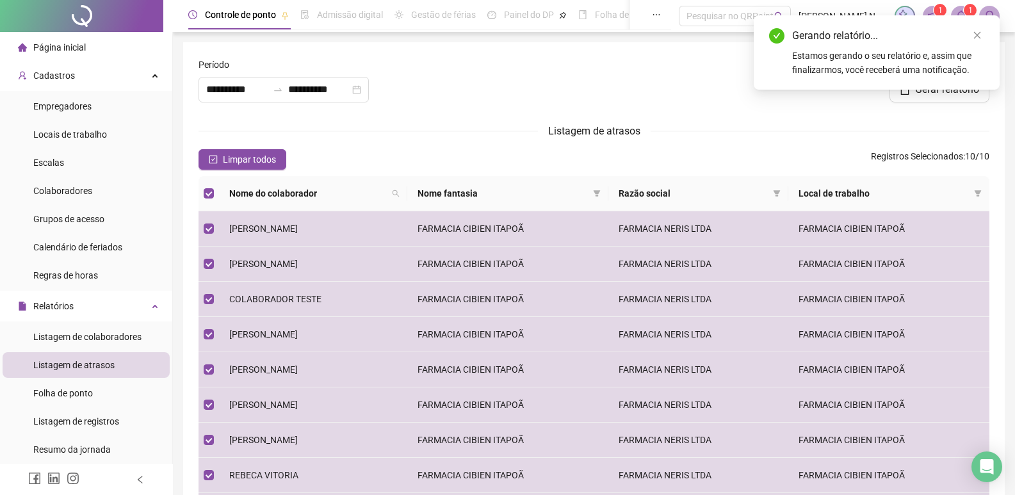
click at [861, 58] on div "Estamos gerando o seu relatório e, assim que finalizarmos, você receberá uma no…" at bounding box center [888, 63] width 192 height 28
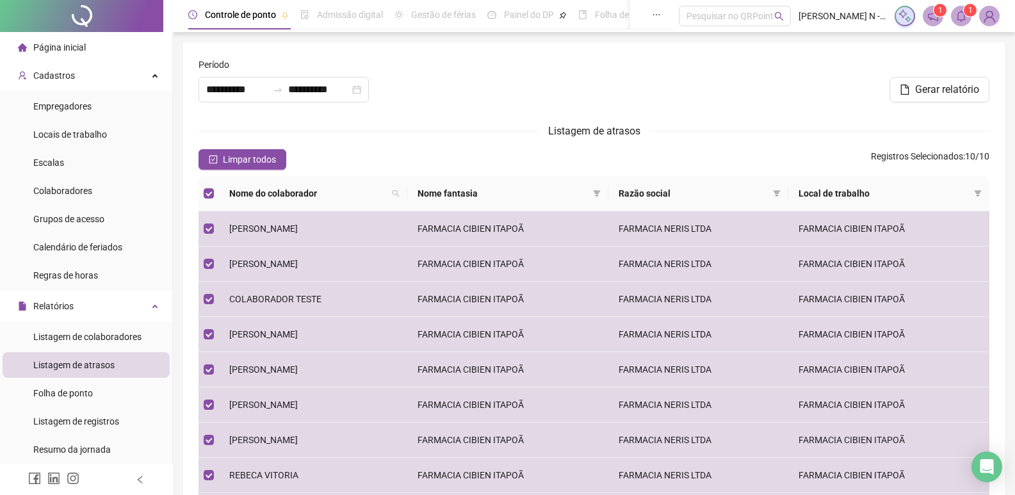
click at [68, 47] on span "Página inicial" at bounding box center [59, 47] width 53 height 10
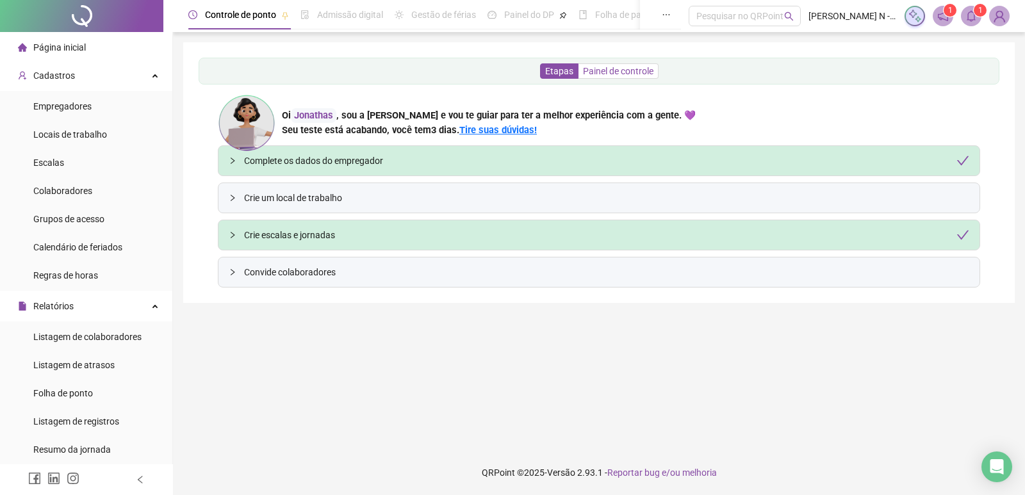
click at [611, 73] on span "Painel de controle" at bounding box center [618, 71] width 70 height 10
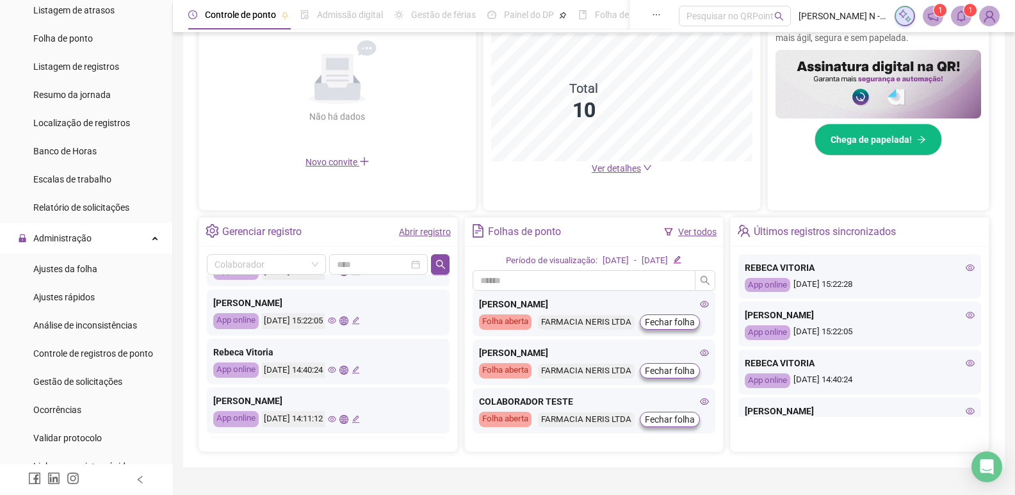
scroll to position [384, 0]
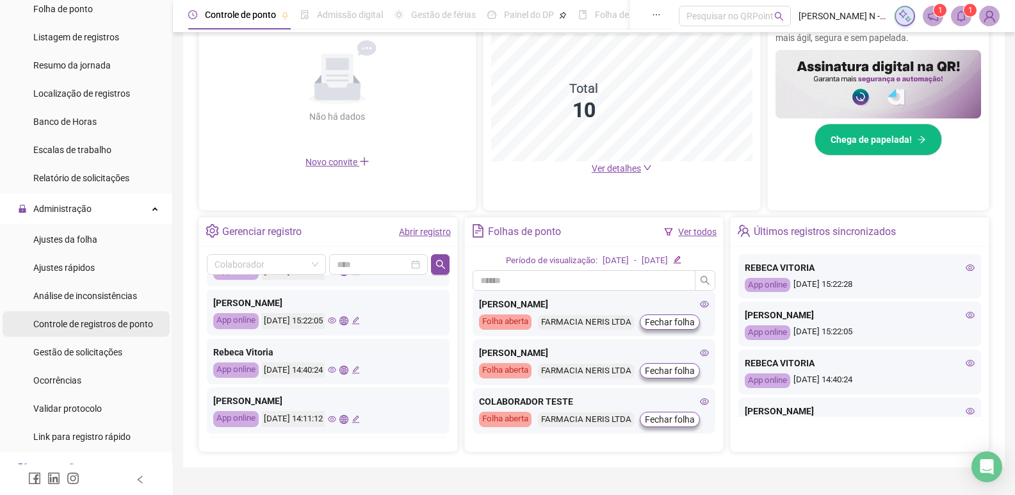
click at [108, 331] on div "Controle de registros de ponto" at bounding box center [93, 324] width 120 height 26
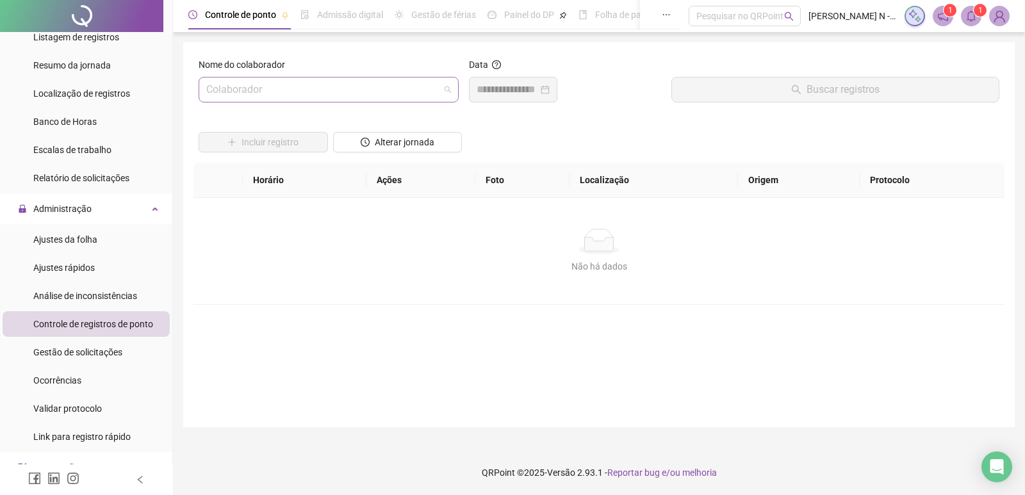
click at [449, 91] on span at bounding box center [328, 90] width 245 height 24
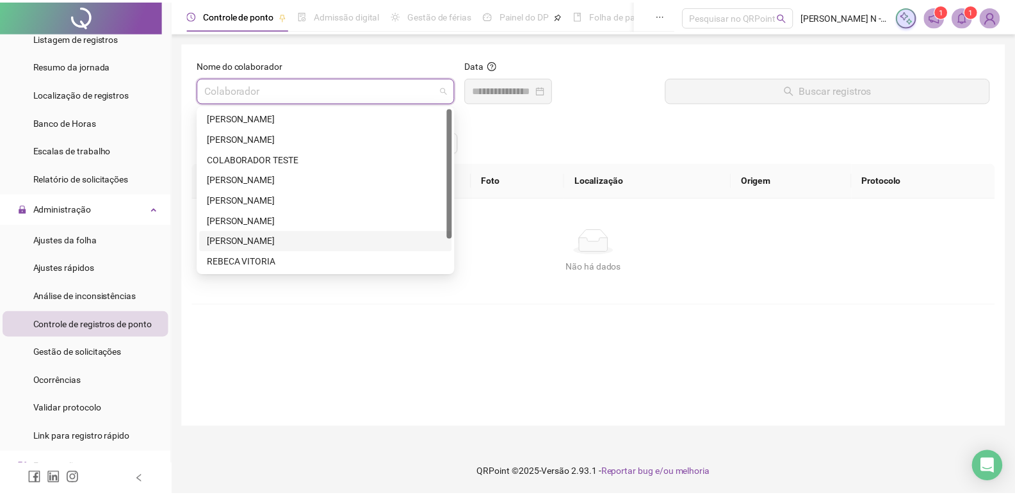
scroll to position [41, 0]
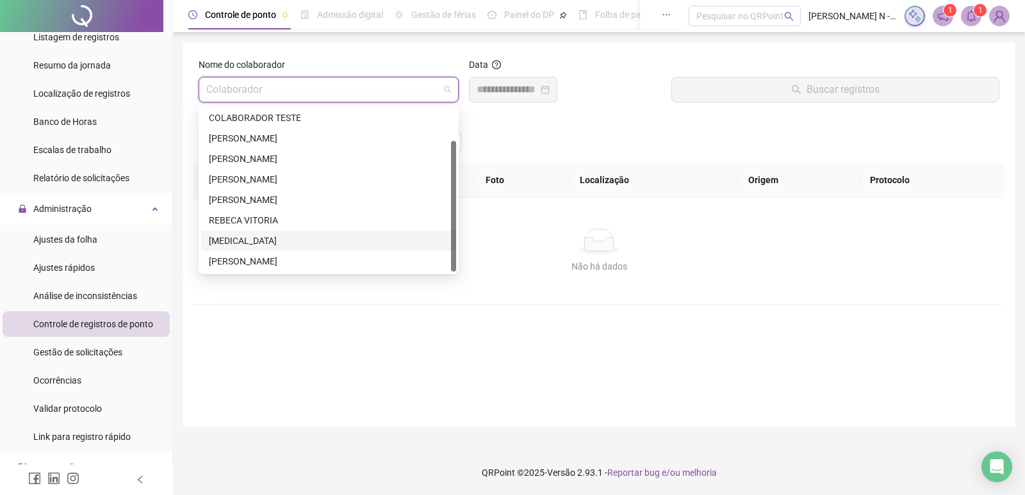
click at [247, 241] on div "[MEDICAL_DATA]" at bounding box center [329, 241] width 240 height 14
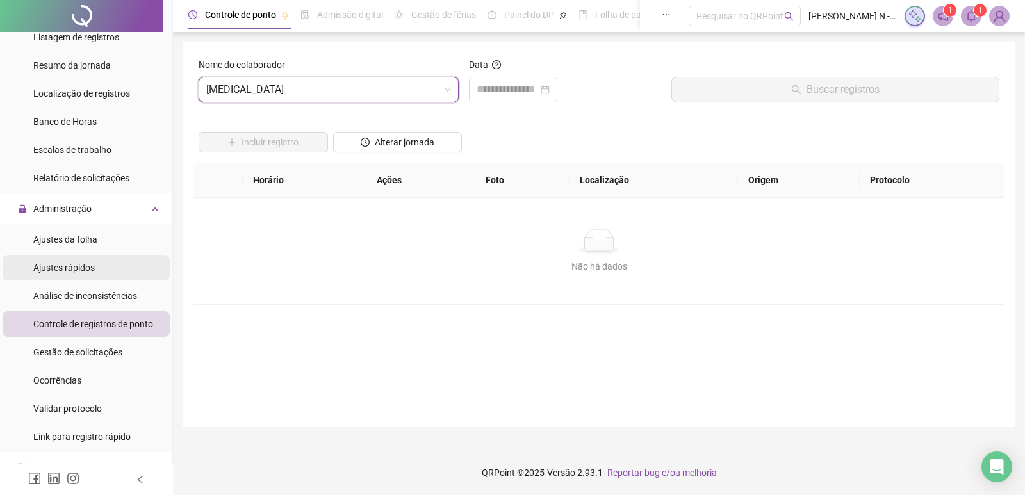
click at [70, 266] on span "Ajustes rápidos" at bounding box center [63, 268] width 61 height 10
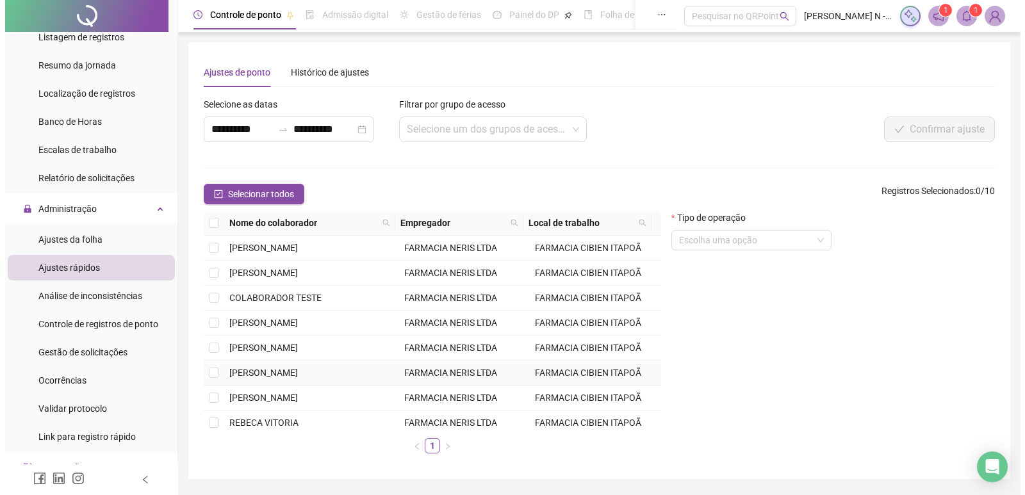
scroll to position [58, 0]
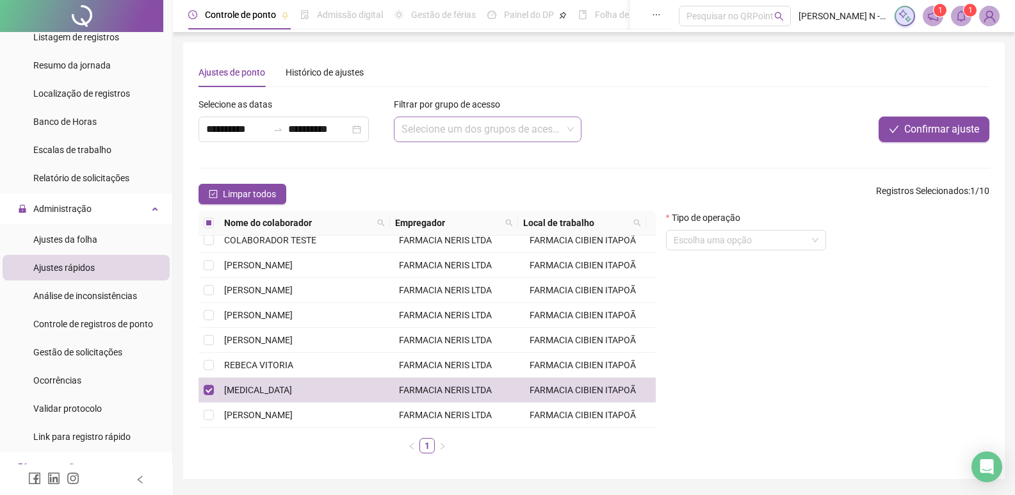
click at [472, 129] on input "search" at bounding box center [482, 129] width 161 height 24
click at [76, 237] on span "Ajustes da folha" at bounding box center [65, 239] width 64 height 10
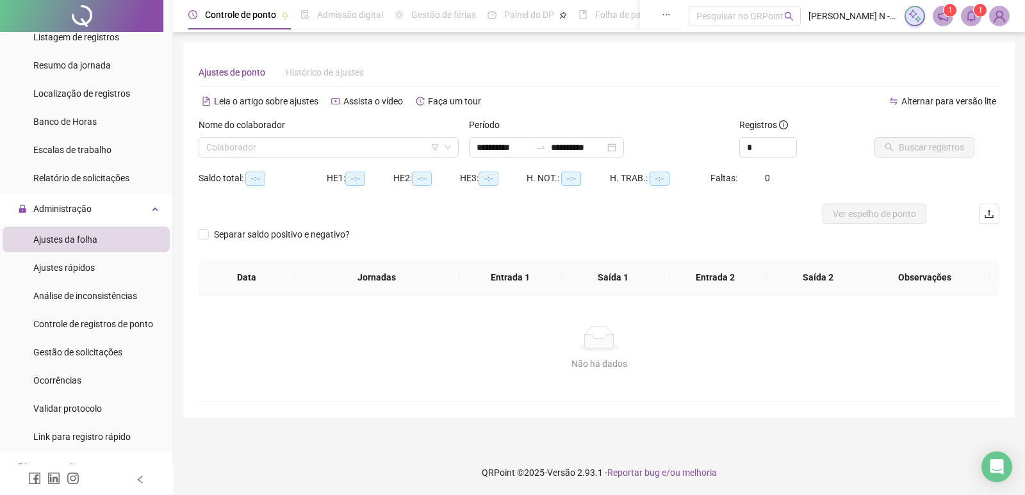
type input "**********"
drag, startPoint x: 461, startPoint y: 147, endPoint x: 453, endPoint y: 150, distance: 8.1
click at [459, 148] on div "Nome do colaborador Colaborador" at bounding box center [328, 143] width 270 height 50
click at [453, 150] on div "Colaborador" at bounding box center [329, 147] width 260 height 20
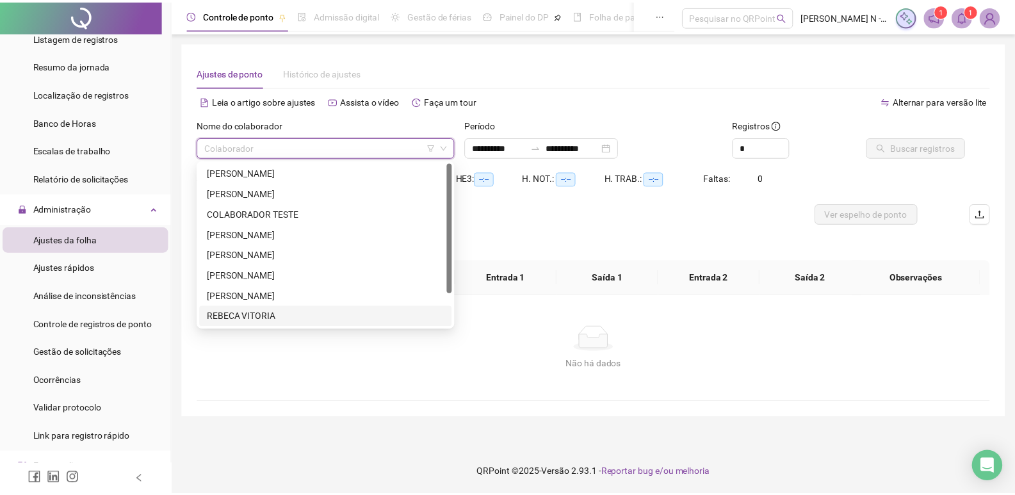
scroll to position [41, 0]
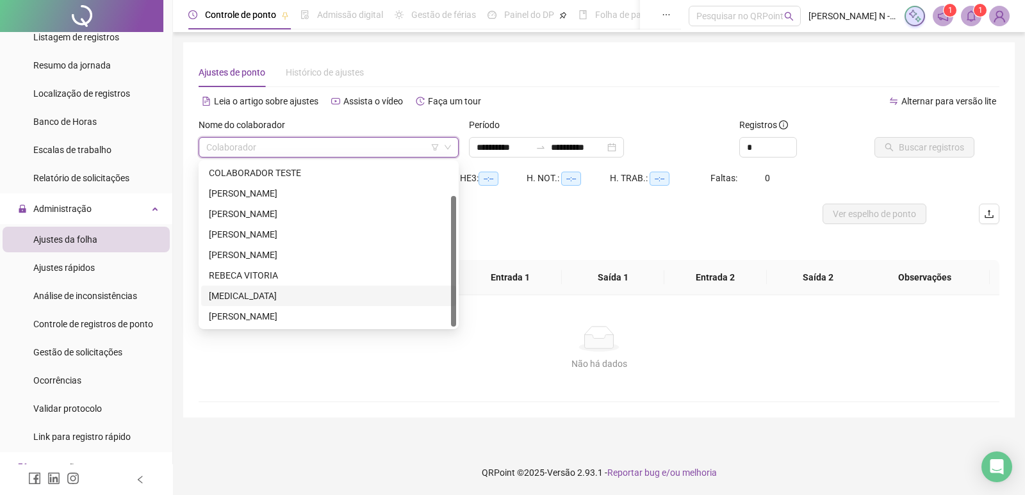
click at [249, 301] on div "[MEDICAL_DATA]" at bounding box center [329, 296] width 240 height 14
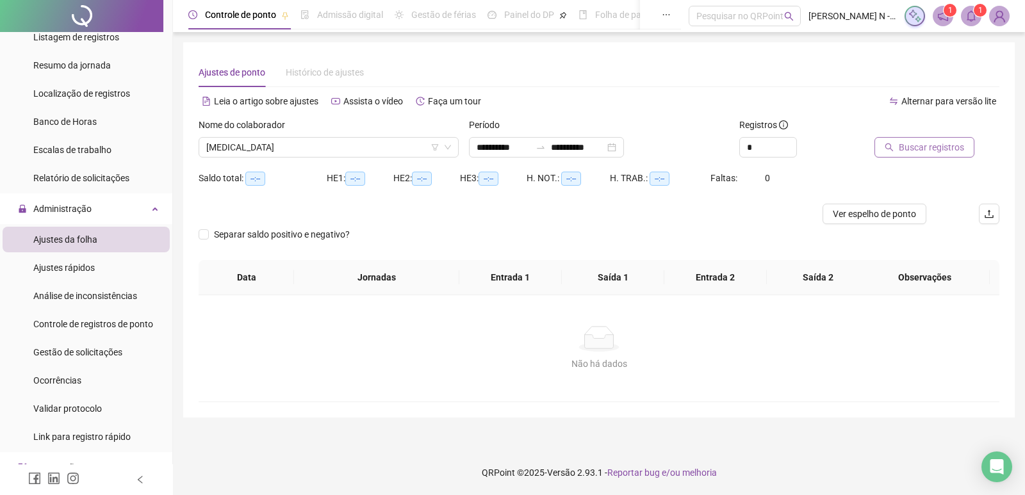
click at [904, 153] on span "Buscar registros" at bounding box center [931, 147] width 65 height 14
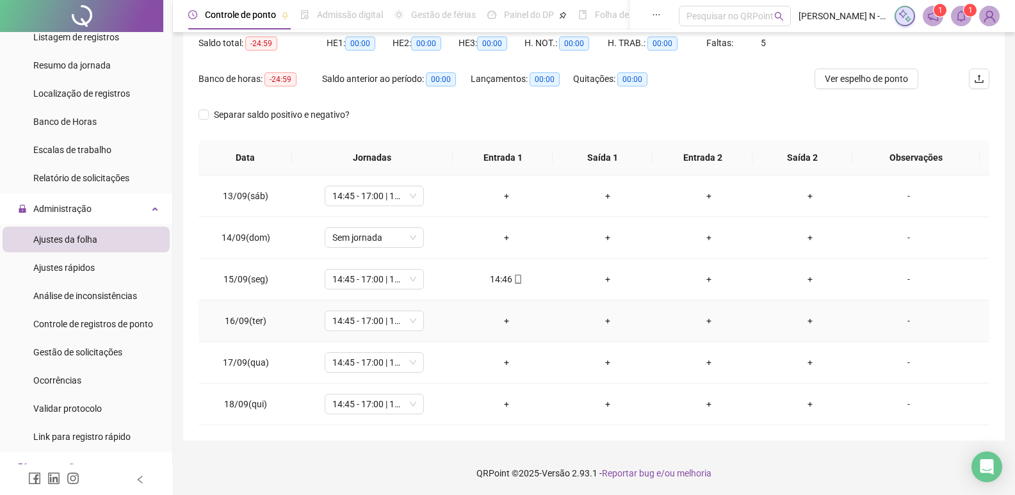
scroll to position [136, 0]
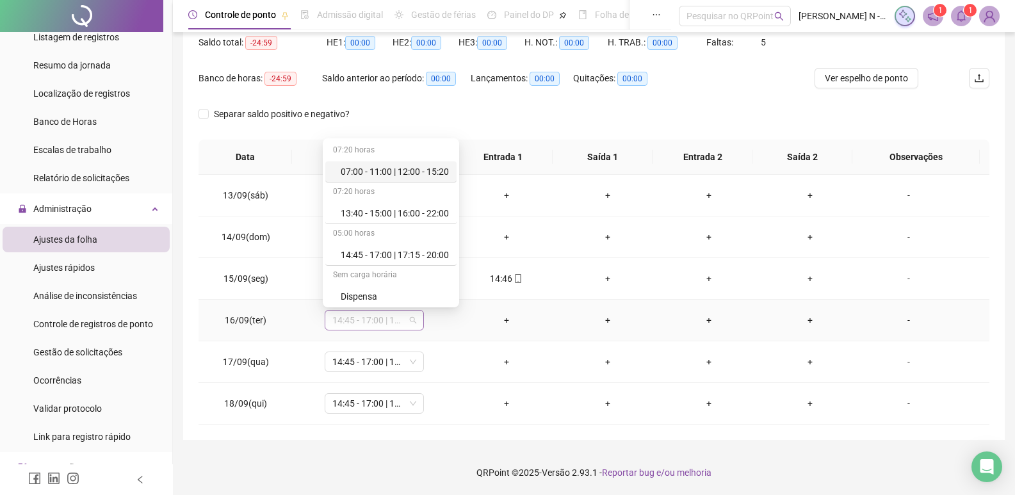
click at [412, 320] on span "14:45 - 17:00 | 17:15 - 20:00" at bounding box center [374, 320] width 84 height 19
click at [398, 295] on div "Dispensa" at bounding box center [395, 297] width 108 height 14
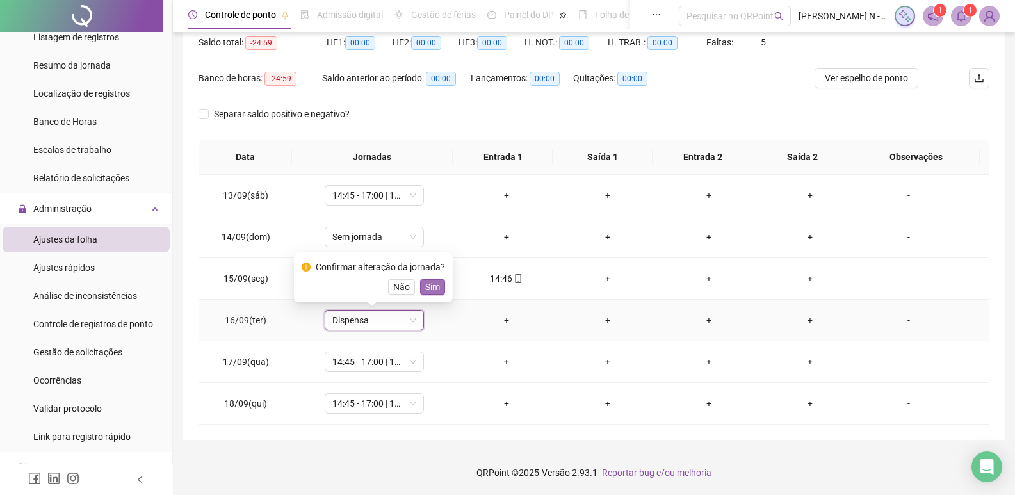
click at [429, 290] on span "Sim" at bounding box center [432, 287] width 15 height 14
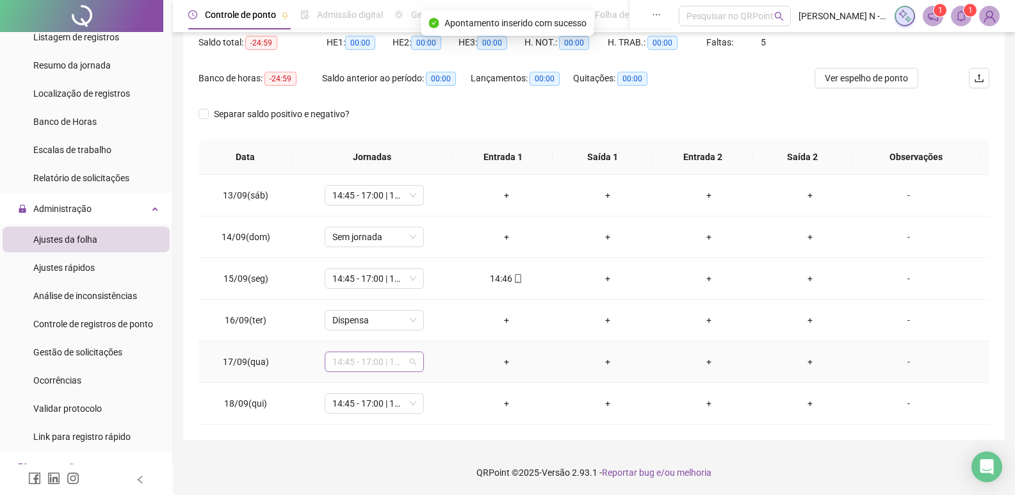
click at [413, 360] on span "14:45 - 17:00 | 17:15 - 20:00" at bounding box center [374, 361] width 84 height 19
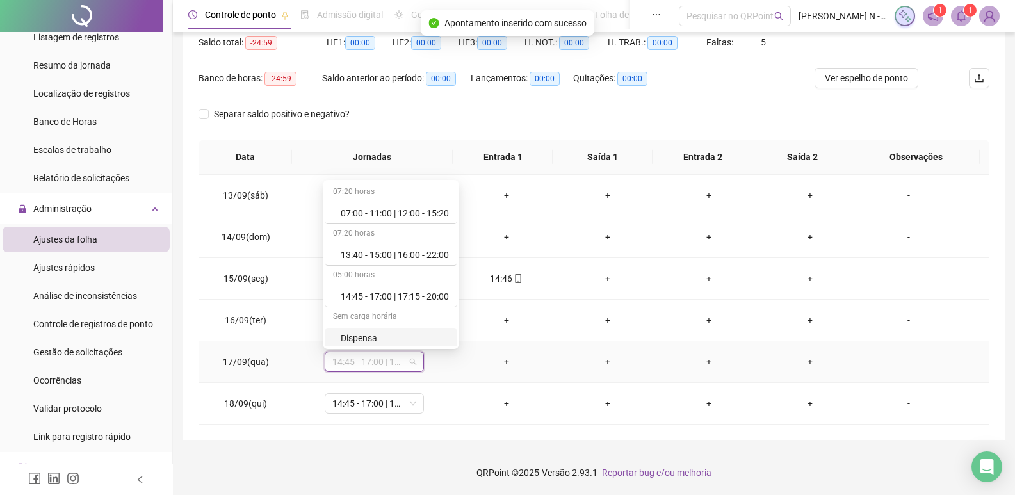
click at [423, 327] on div "Sem carga horária" at bounding box center [390, 317] width 131 height 20
click at [413, 337] on div "Dispensa" at bounding box center [395, 338] width 108 height 14
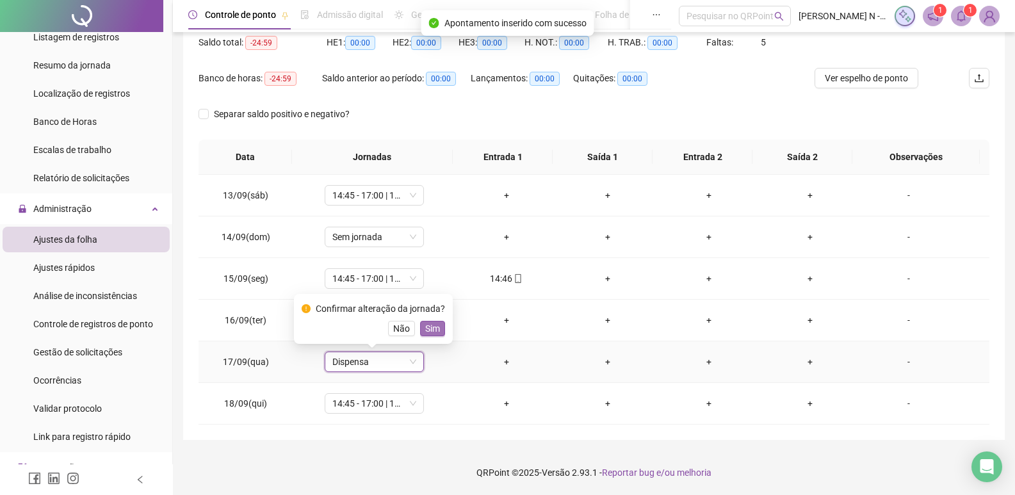
click at [425, 330] on span "Sim" at bounding box center [432, 329] width 15 height 14
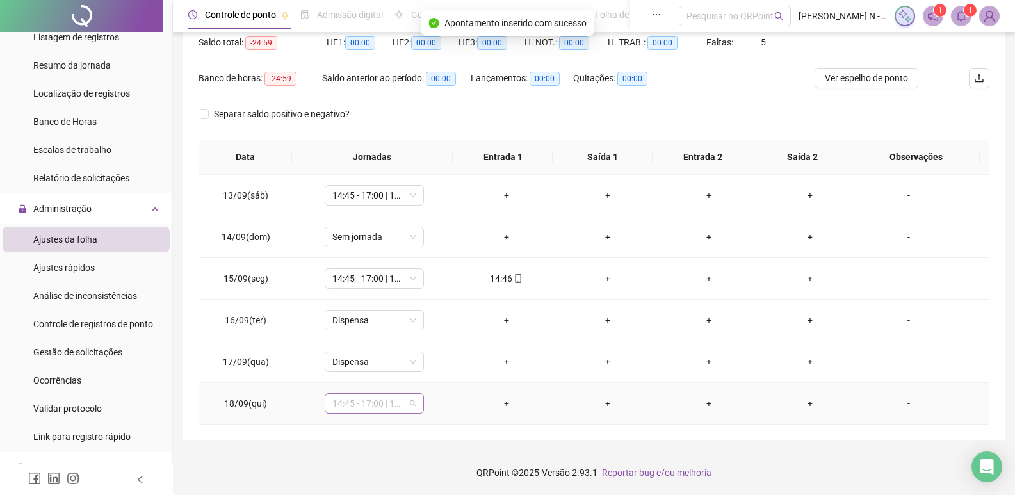
click at [412, 406] on span "14:45 - 17:00 | 17:15 - 20:00" at bounding box center [374, 403] width 84 height 19
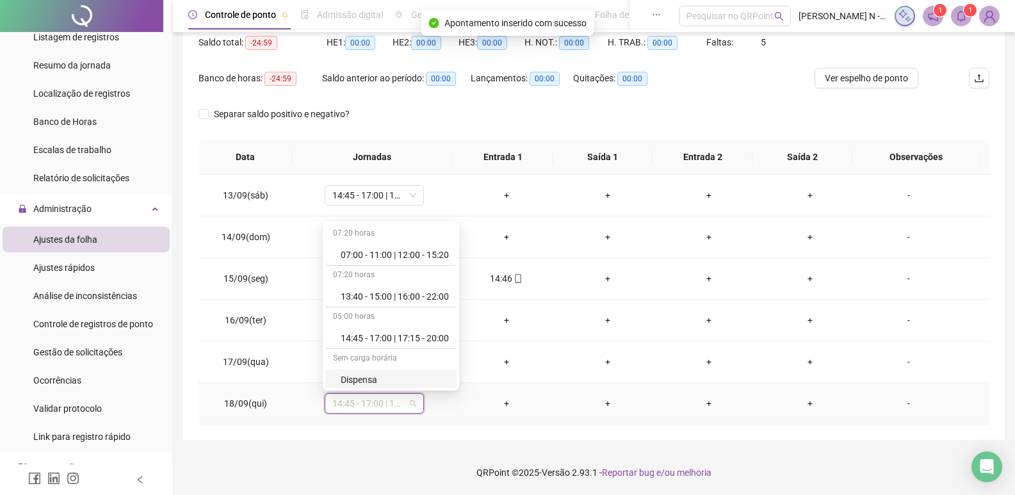
click at [427, 379] on div "Dispensa" at bounding box center [395, 380] width 108 height 14
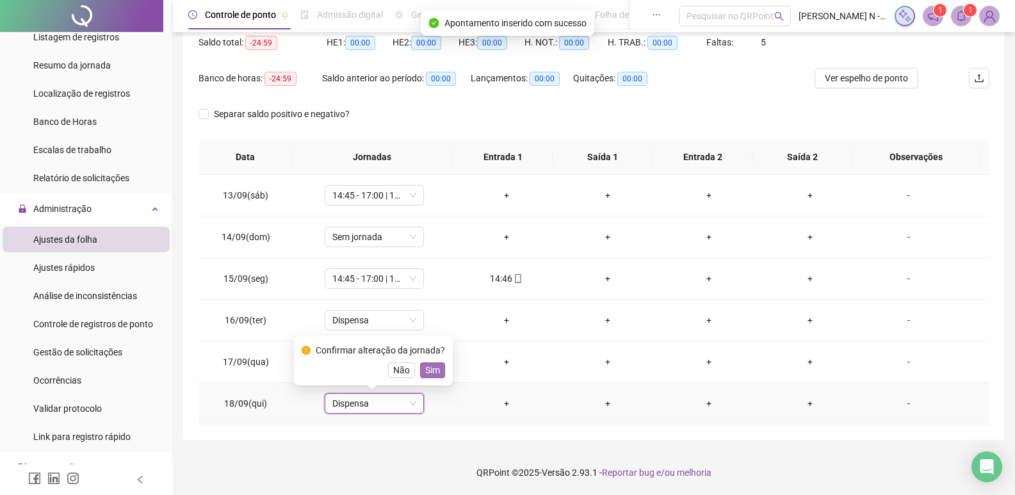
click at [427, 370] on span "Sim" at bounding box center [432, 370] width 15 height 14
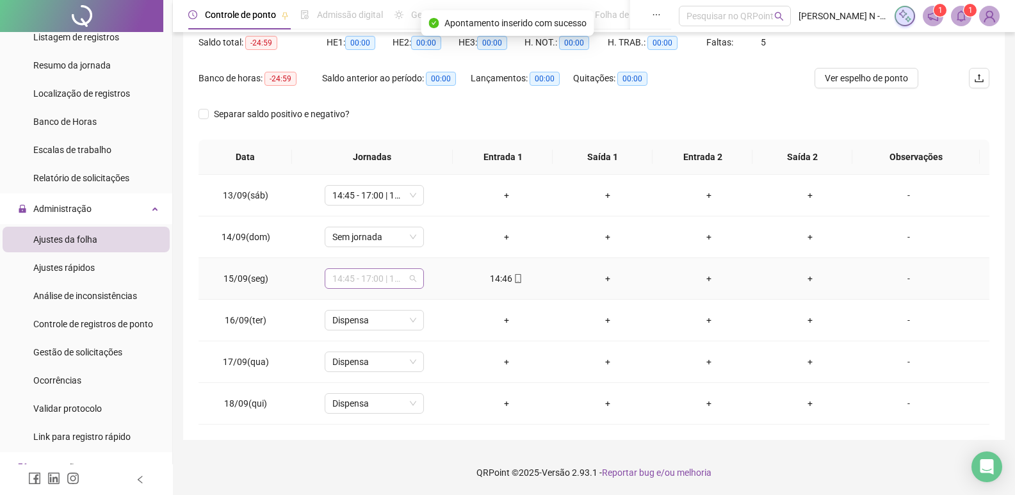
click at [411, 281] on span "14:45 - 17:00 | 17:15 - 20:00" at bounding box center [374, 278] width 84 height 19
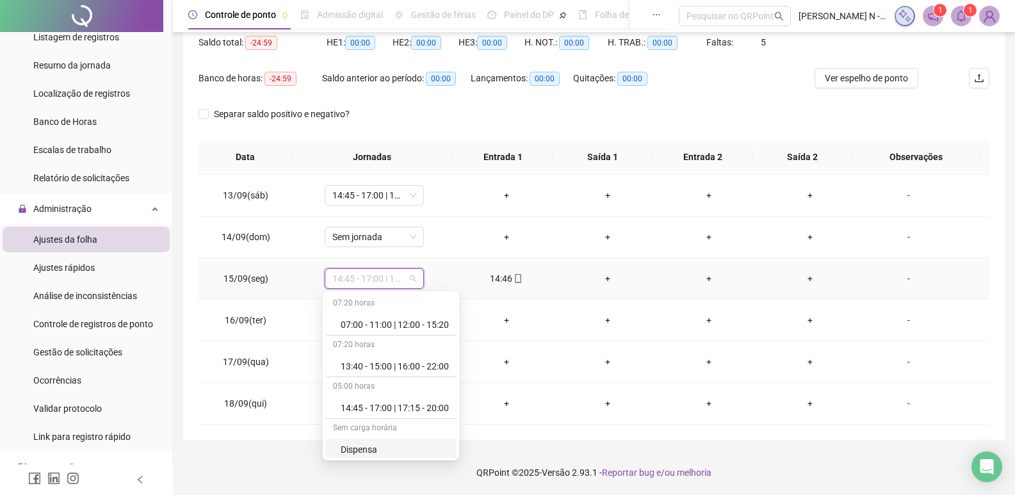
click at [384, 447] on div "Dispensa" at bounding box center [395, 450] width 108 height 14
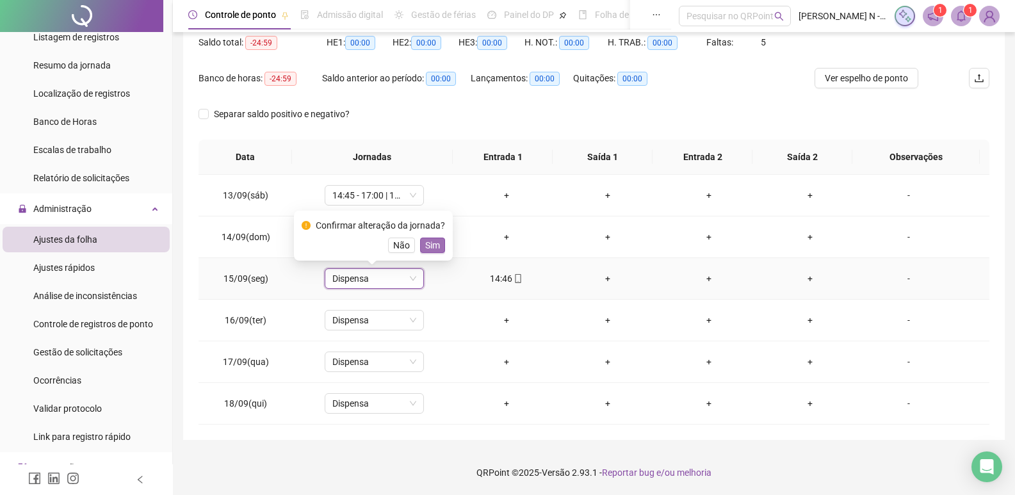
click at [433, 245] on span "Sim" at bounding box center [432, 245] width 15 height 14
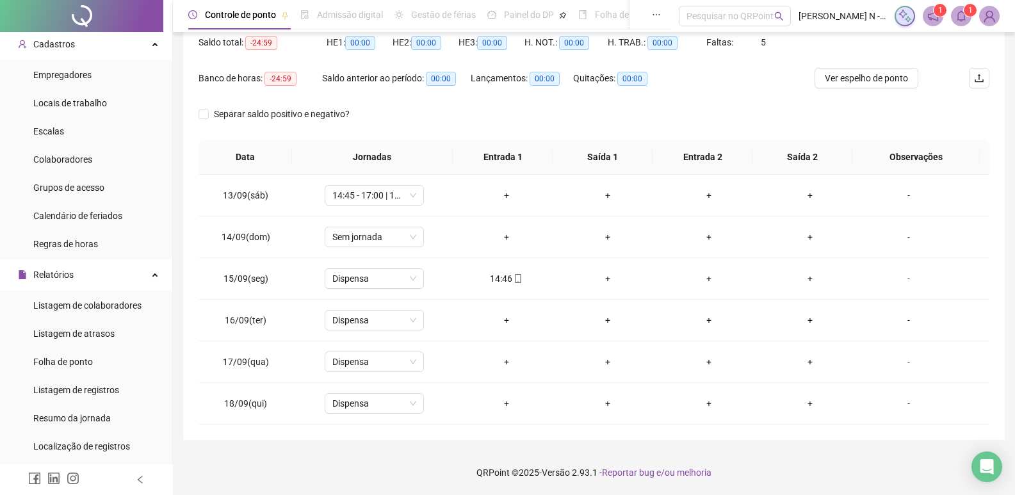
scroll to position [0, 0]
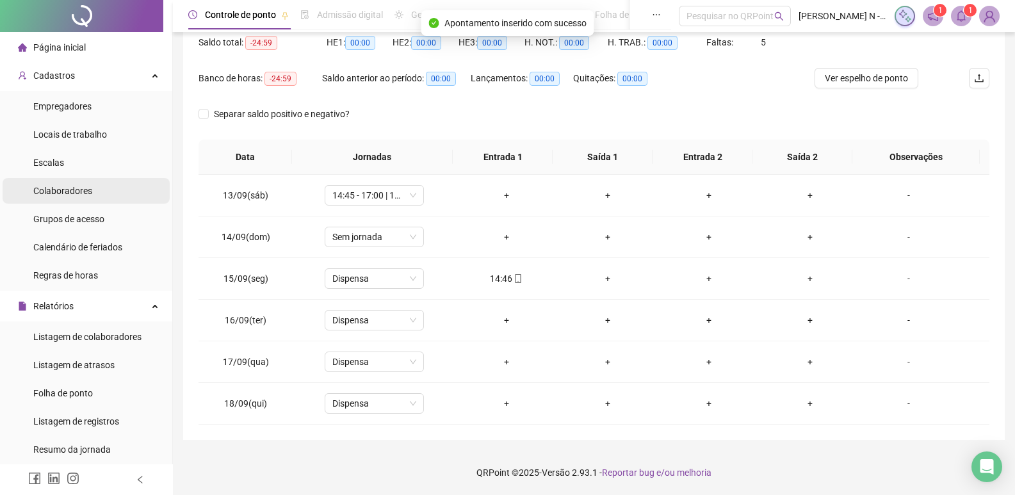
click at [110, 195] on li "Colaboradores" at bounding box center [86, 191] width 167 height 26
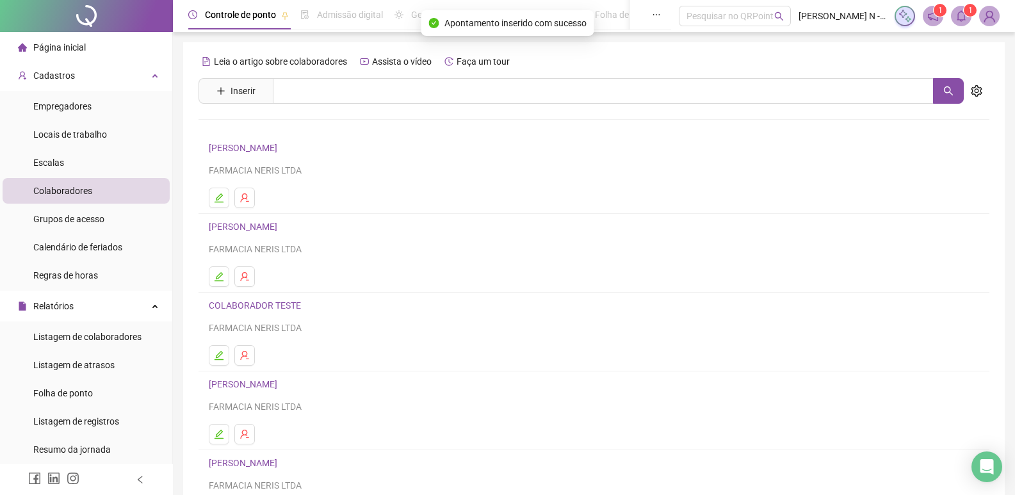
scroll to position [124, 0]
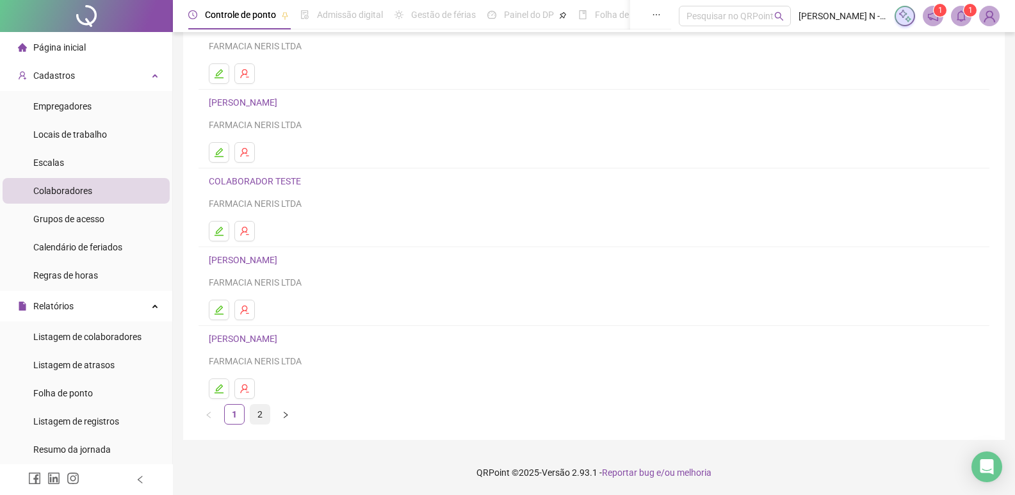
click at [261, 417] on link "2" at bounding box center [259, 414] width 19 height 19
click at [220, 314] on icon "edit" at bounding box center [219, 310] width 9 height 9
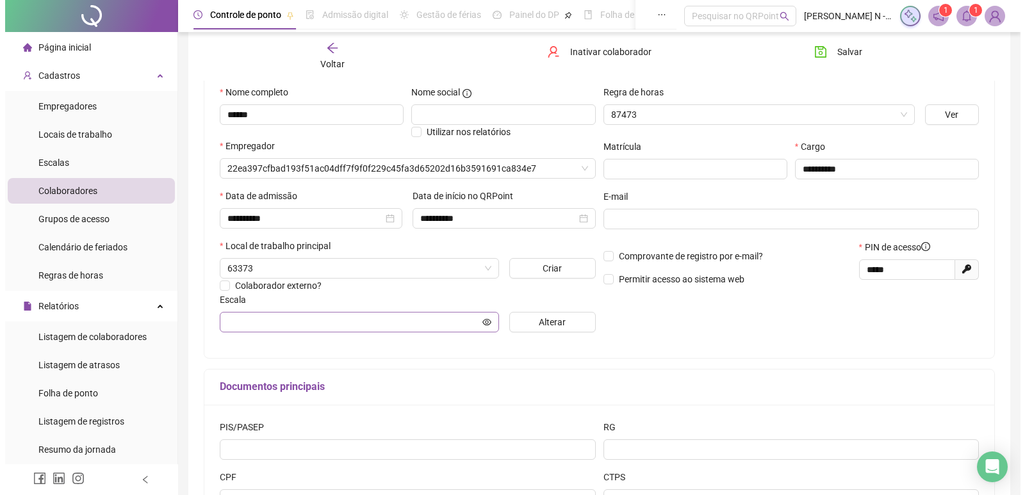
scroll to position [131, 0]
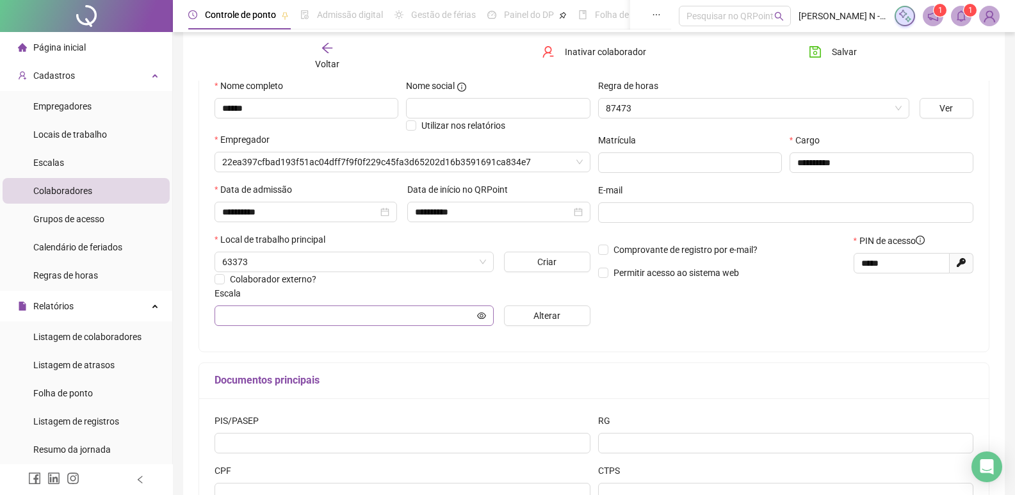
type input "*******"
click at [609, 49] on span "Inativar colaborador" at bounding box center [605, 52] width 81 height 14
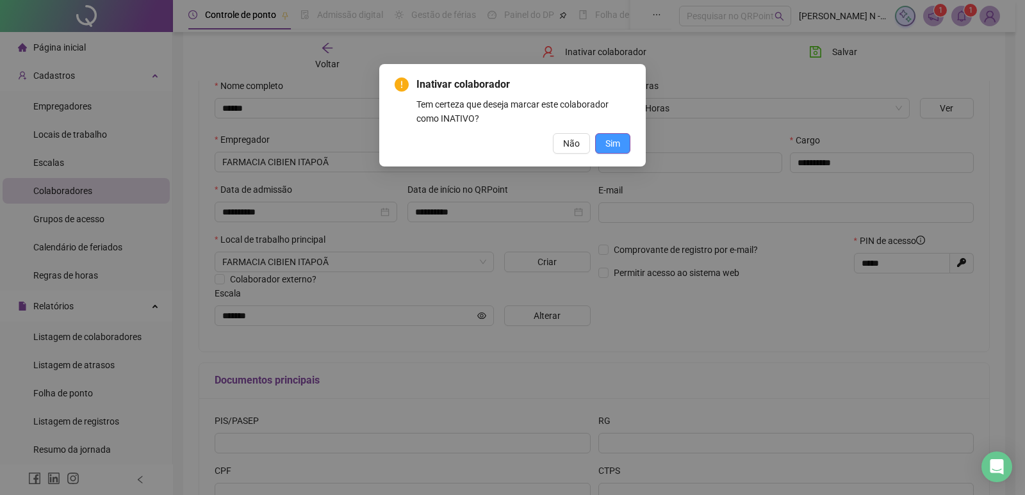
click at [612, 143] on span "Sim" at bounding box center [612, 143] width 15 height 14
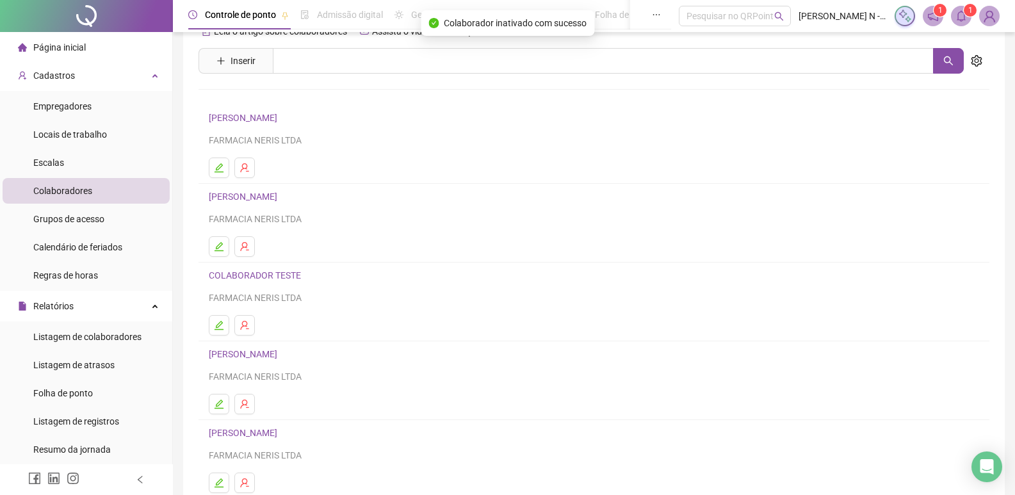
scroll to position [0, 0]
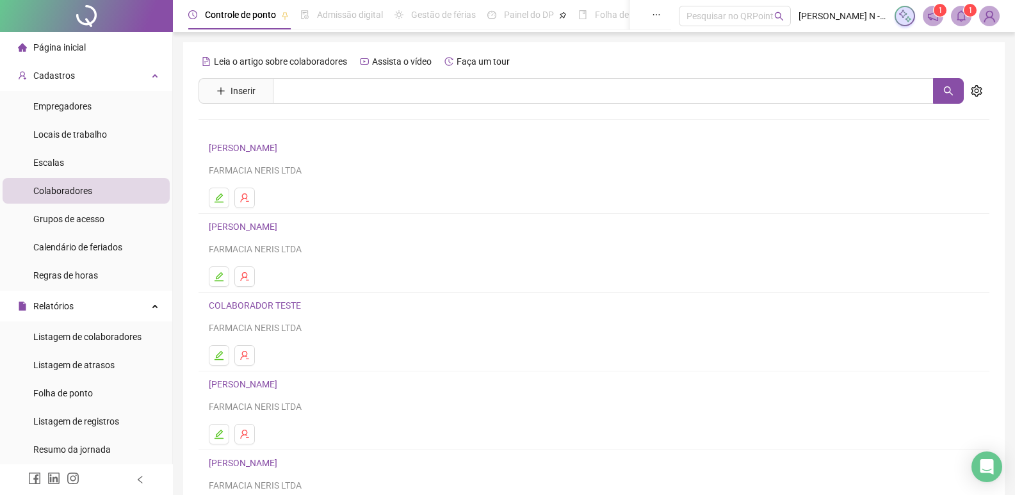
click at [57, 186] on span "Colaboradores" at bounding box center [62, 191] width 59 height 10
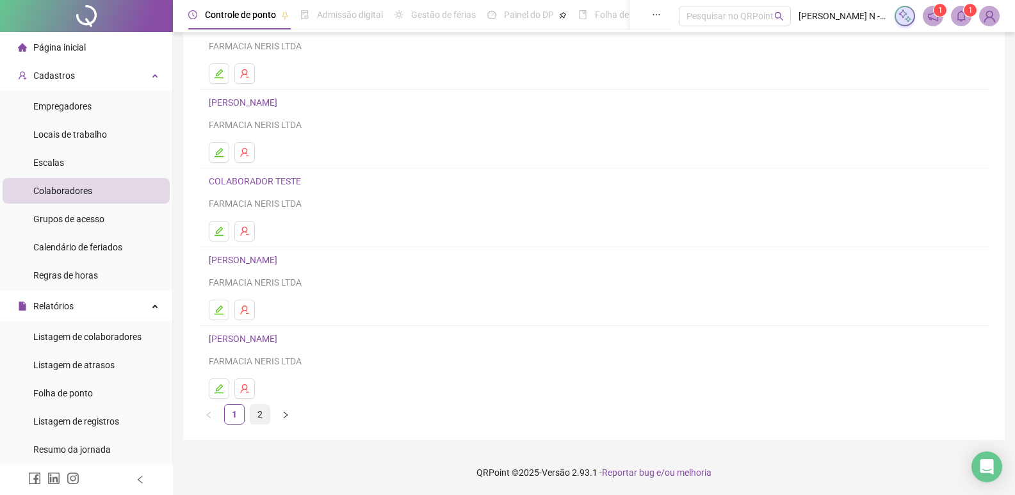
click at [259, 415] on link "2" at bounding box center [259, 414] width 19 height 19
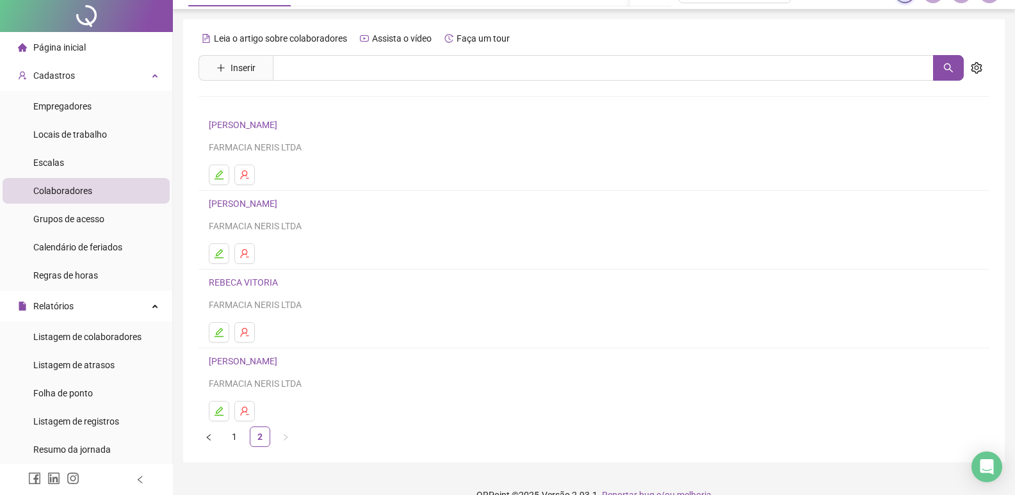
scroll to position [45, 0]
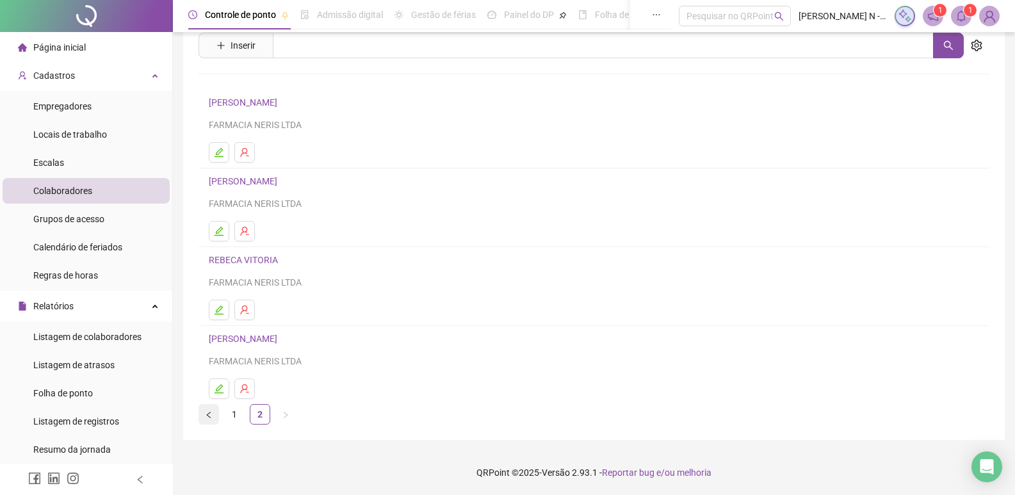
click at [206, 418] on icon "left" at bounding box center [209, 415] width 8 height 8
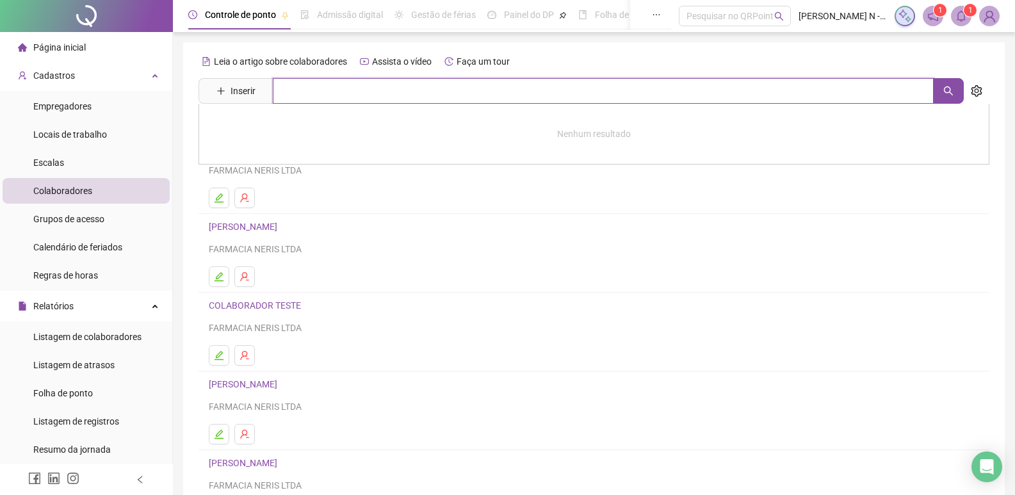
click at [485, 92] on input "text" at bounding box center [603, 91] width 661 height 26
click at [953, 95] on icon "search" at bounding box center [949, 91] width 10 height 10
click at [313, 86] on input "text" at bounding box center [603, 91] width 661 height 26
click at [618, 53] on div "Leia o artigo sobre colaboradores Assista o vídeo Faça um tour" at bounding box center [594, 61] width 791 height 20
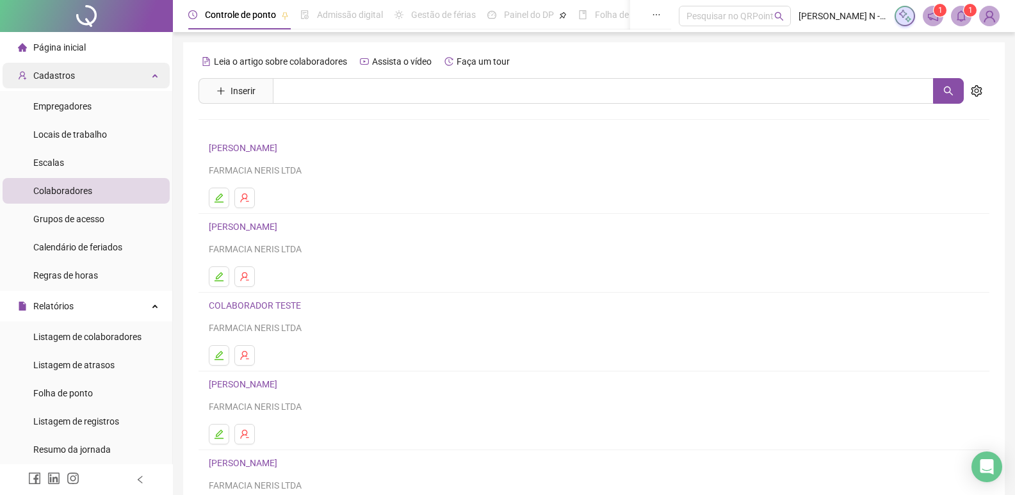
click at [70, 72] on span "Cadastros" at bounding box center [54, 75] width 42 height 10
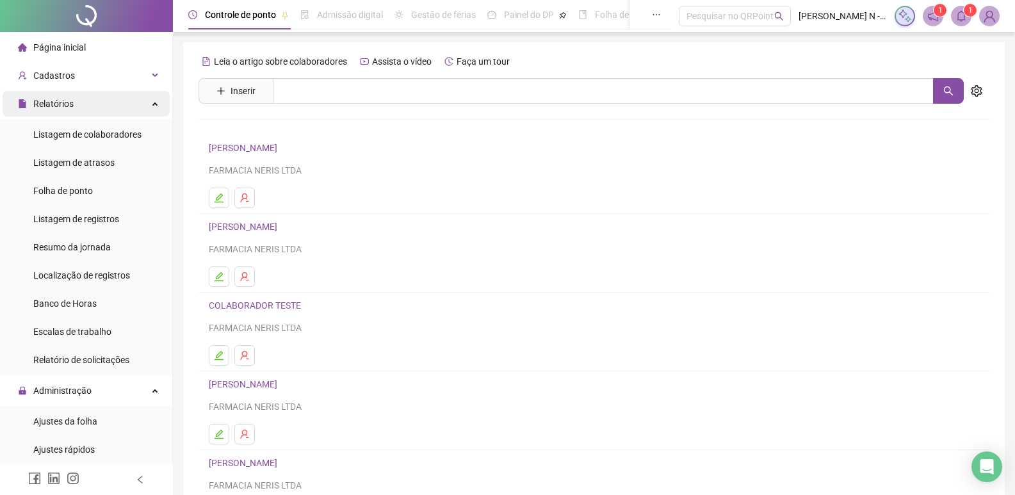
click at [67, 109] on span "Relatórios" at bounding box center [53, 104] width 40 height 10
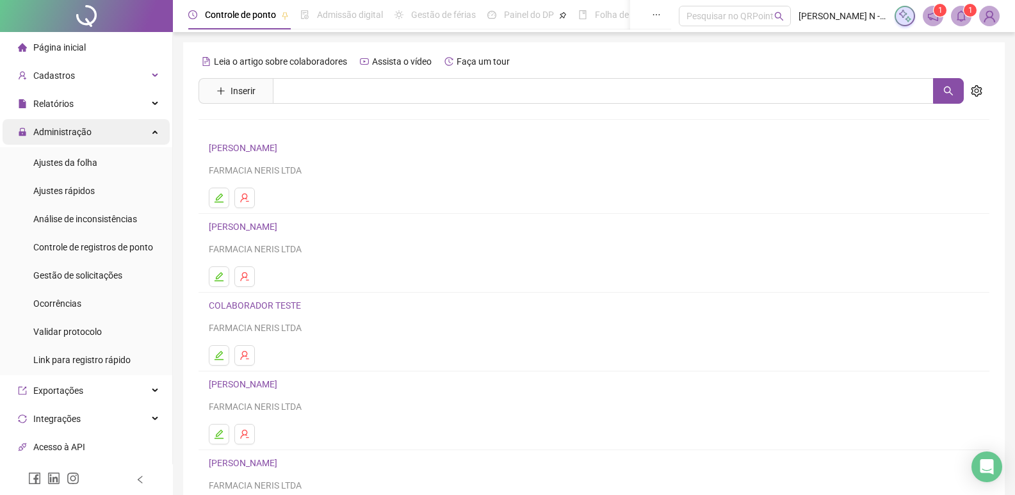
click at [68, 130] on span "Administração" at bounding box center [62, 132] width 58 height 10
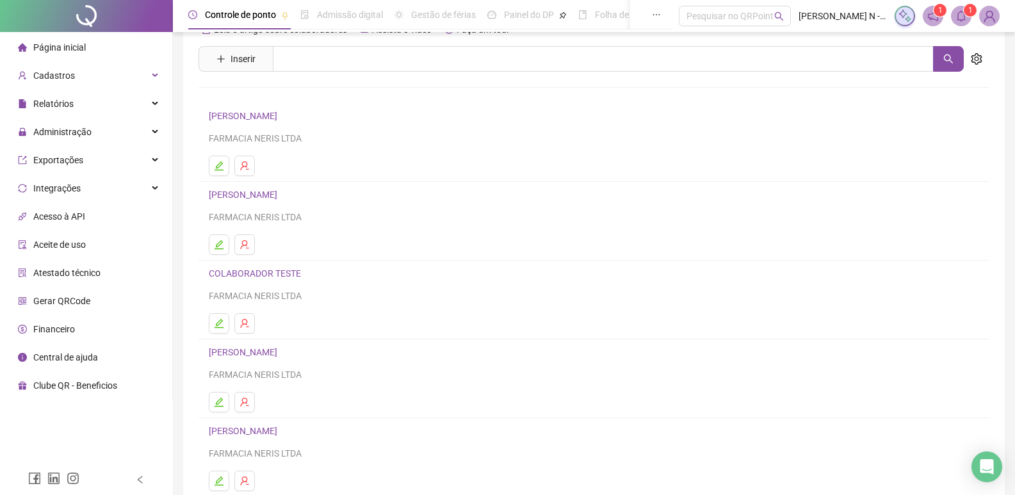
scroll to position [64, 0]
